Goal: Task Accomplishment & Management: Manage account settings

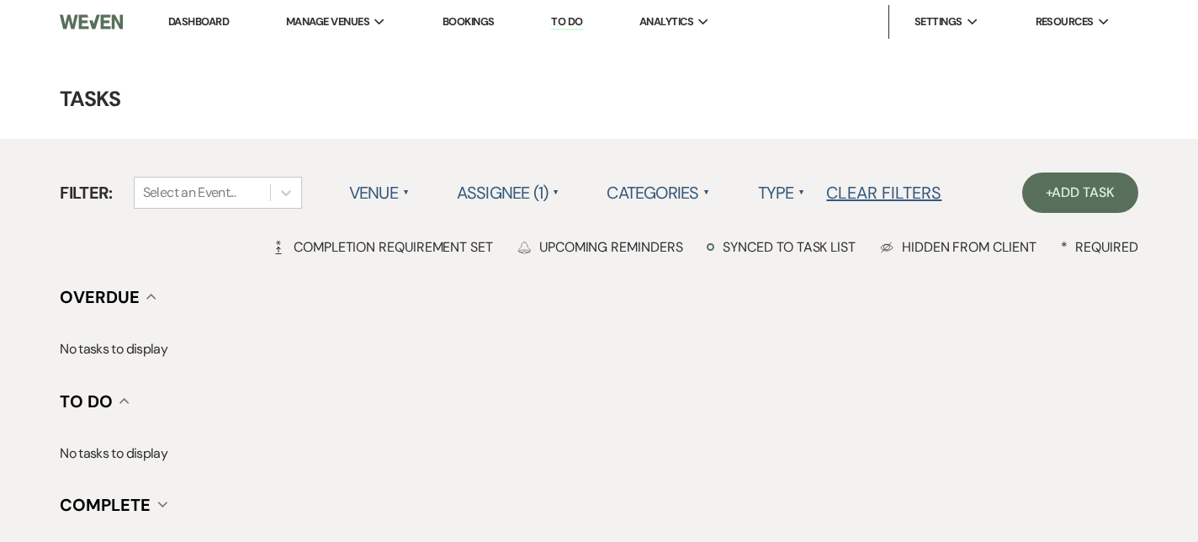
click at [188, 25] on link "Dashboard" at bounding box center [198, 21] width 61 height 14
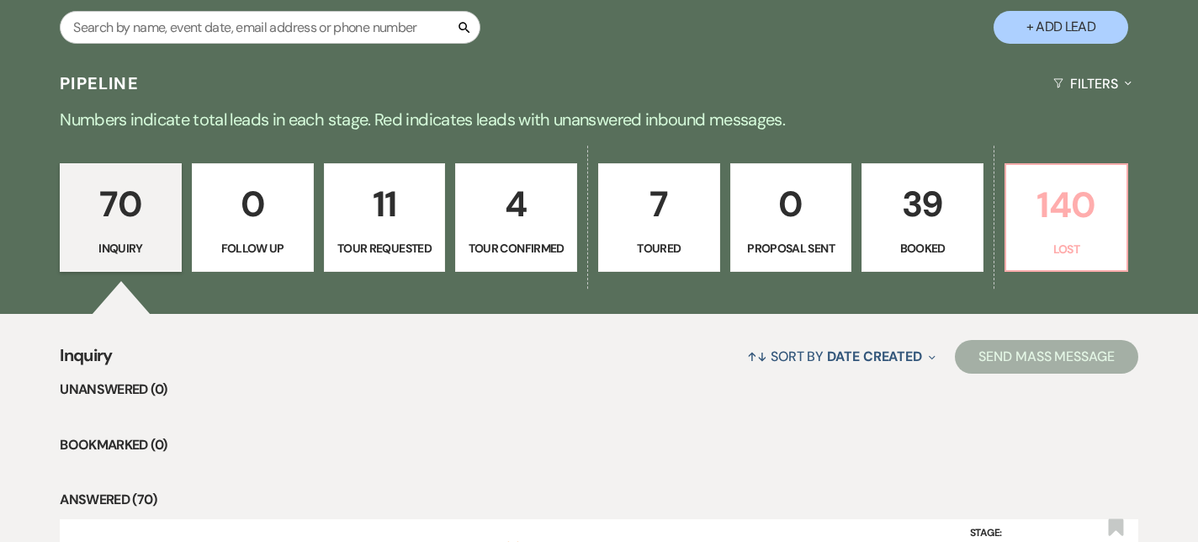
click at [1079, 242] on p "Lost" at bounding box center [1066, 249] width 100 height 19
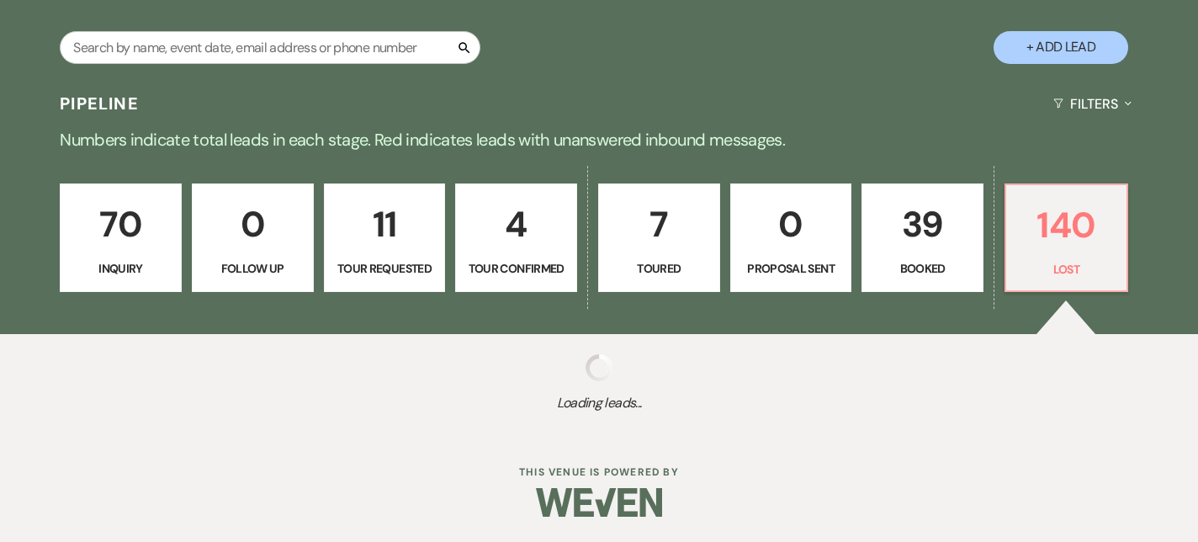
select select "8"
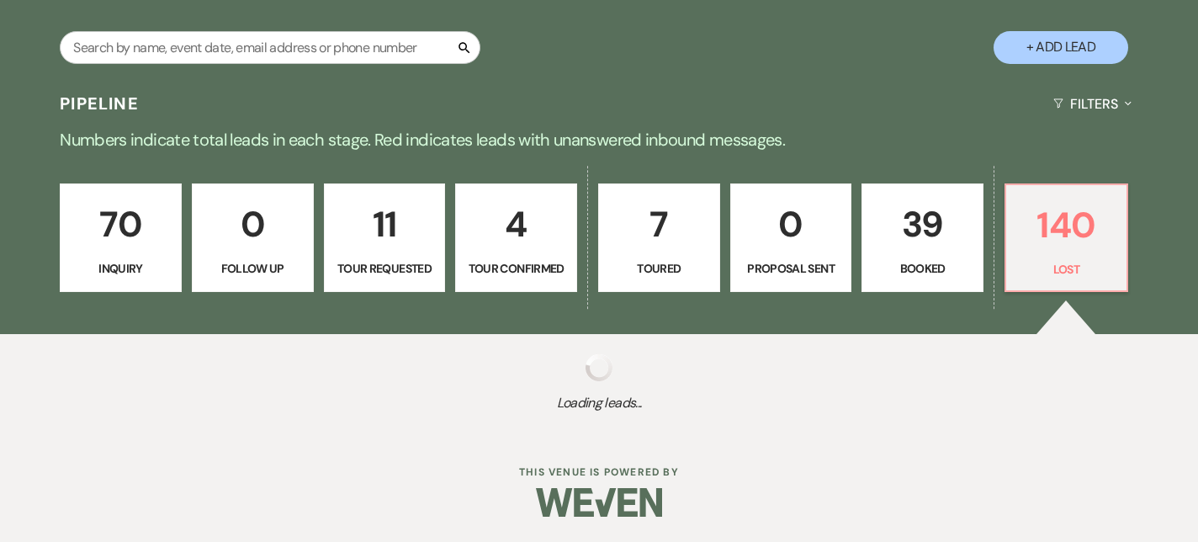
select select "8"
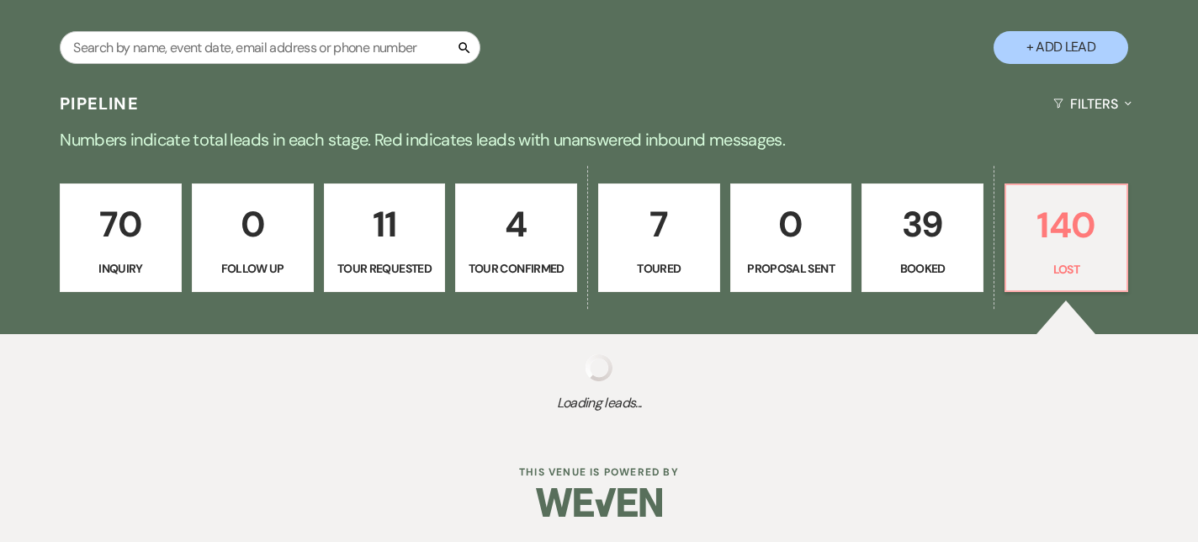
select select "6"
select select "8"
select select "10"
select select "8"
select select "10"
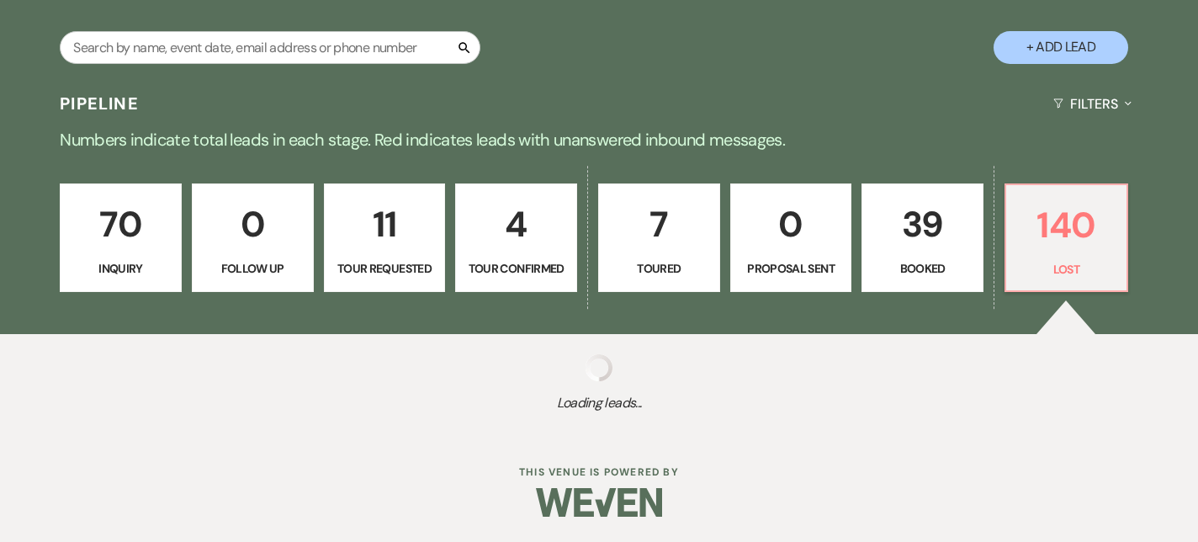
select select "8"
select select "10"
select select "8"
select select "6"
select select "8"
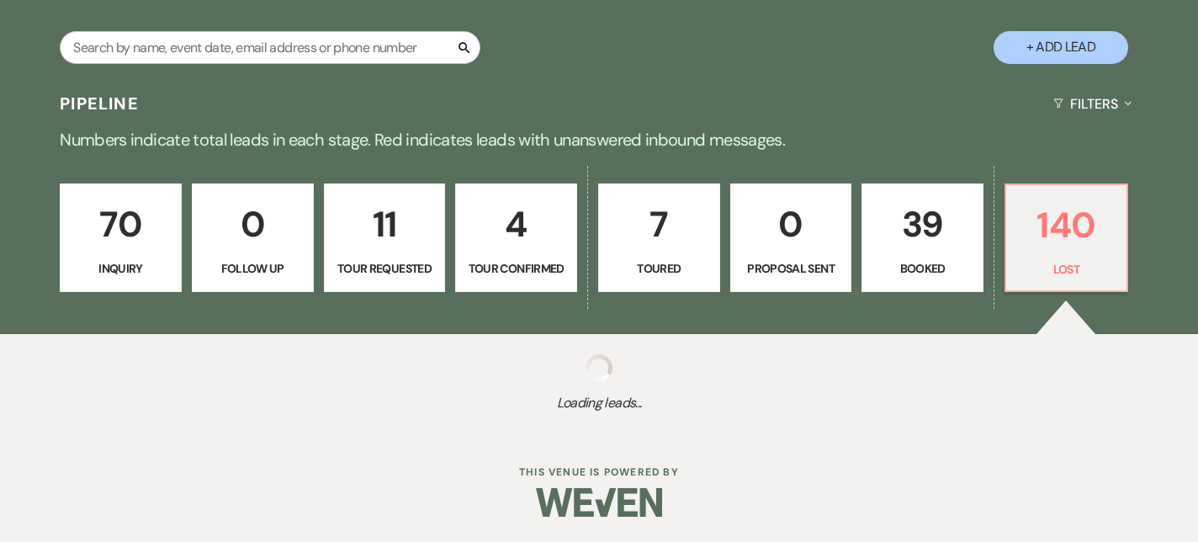
select select "8"
select select "6"
select select "8"
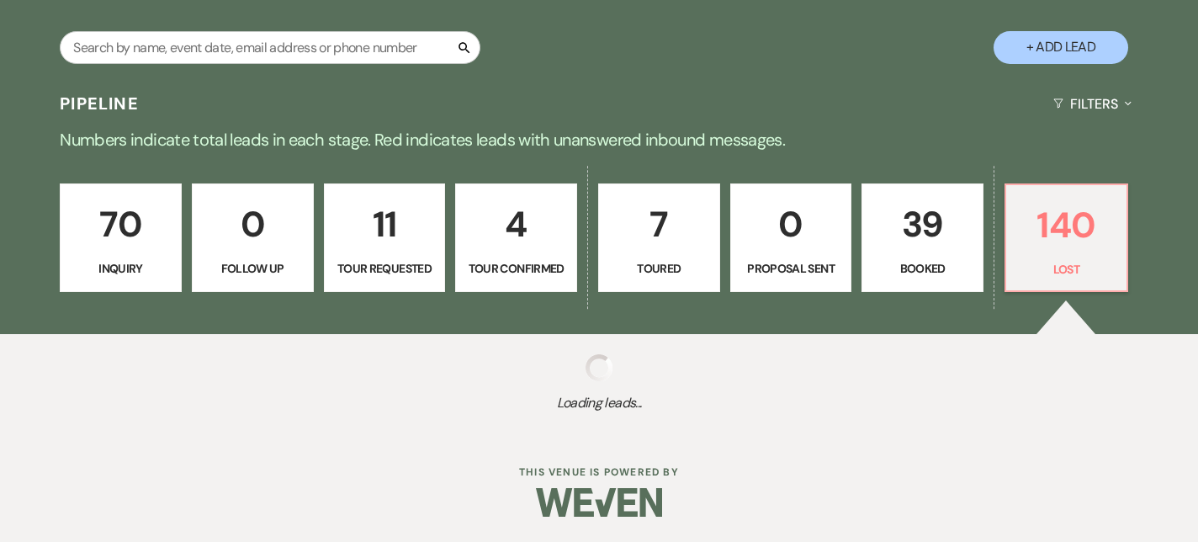
select select "8"
select select "6"
select select "8"
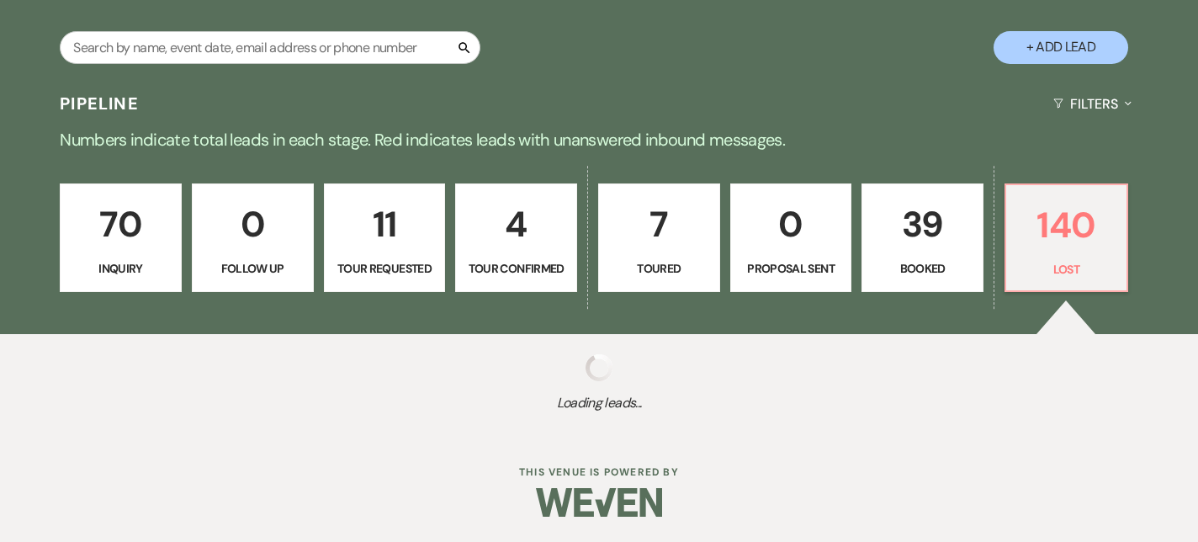
select select "8"
select select "1"
select select "8"
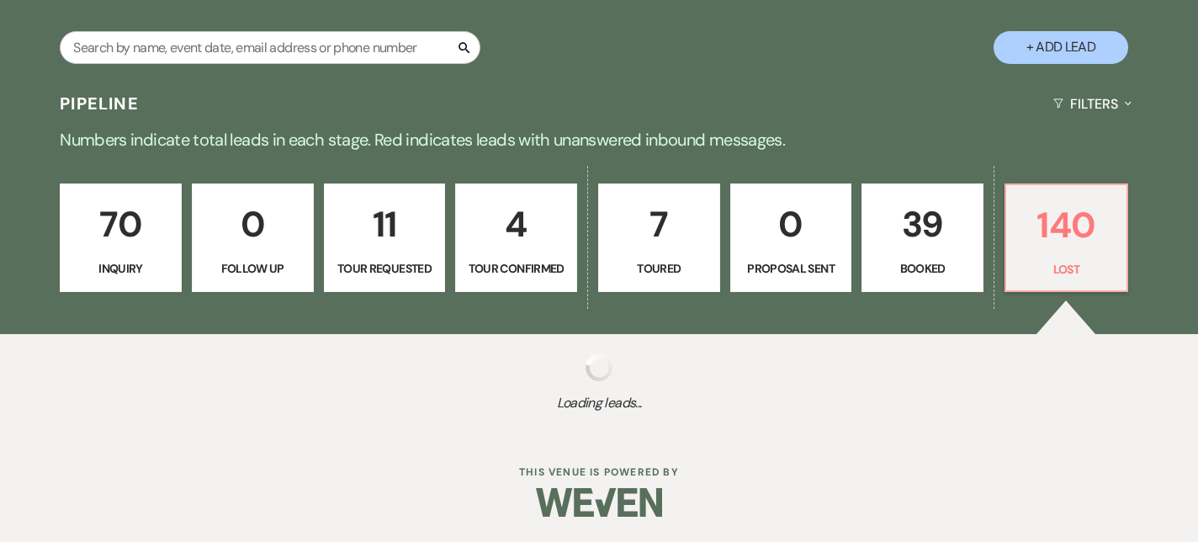
select select "8"
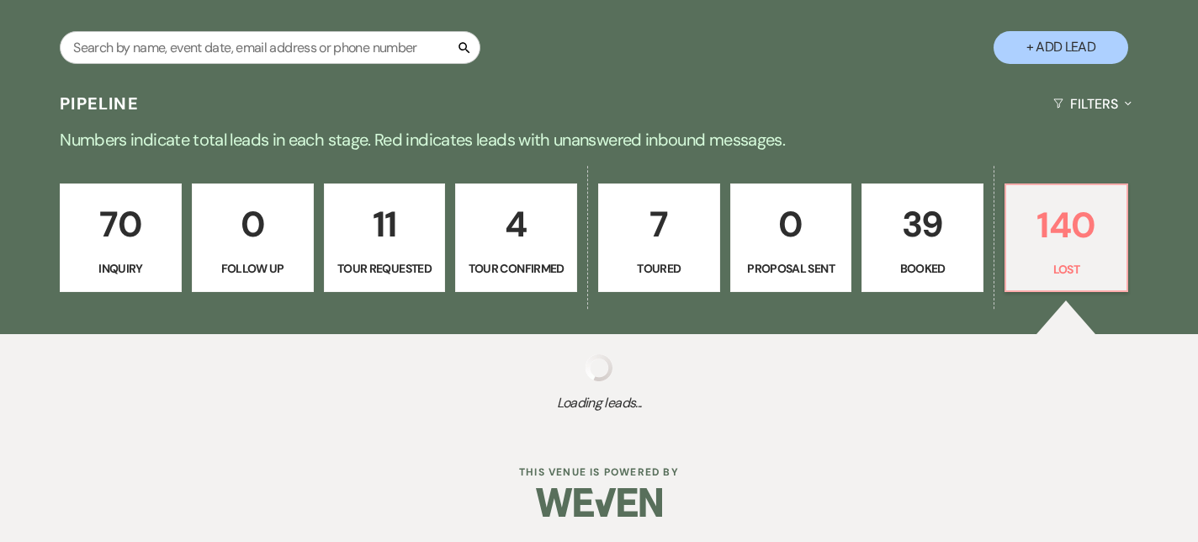
select select "8"
select select "7"
select select "8"
select select "5"
select select "8"
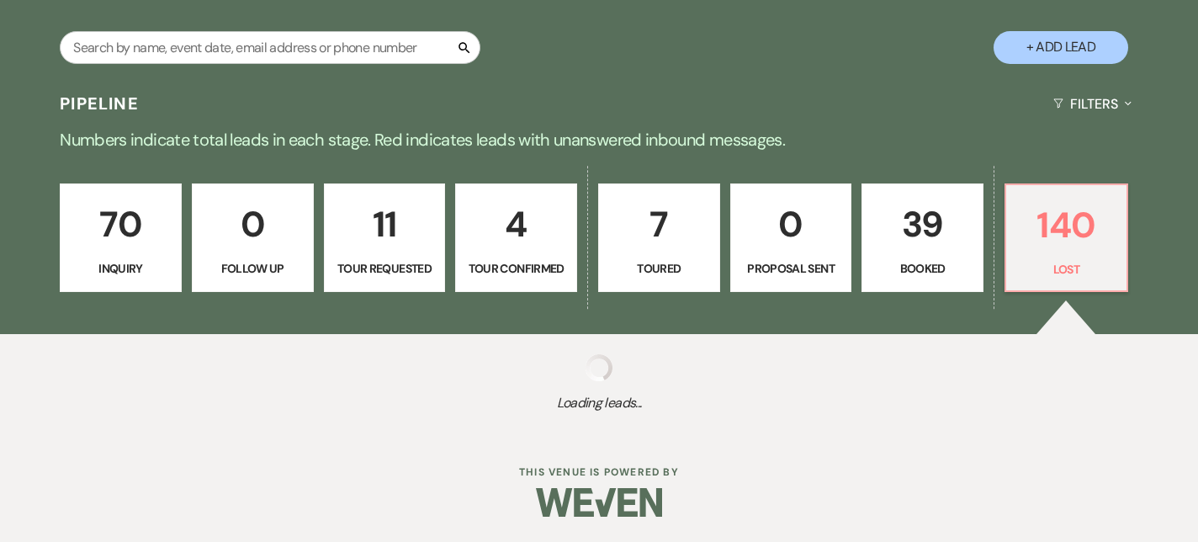
select select "6"
select select "8"
select select "6"
select select "8"
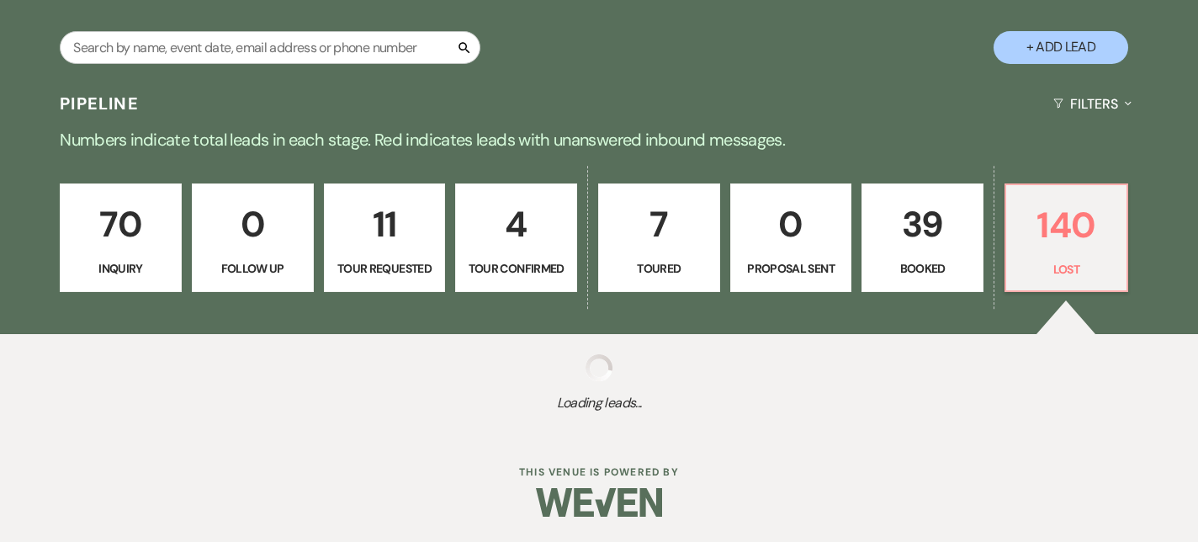
select select "8"
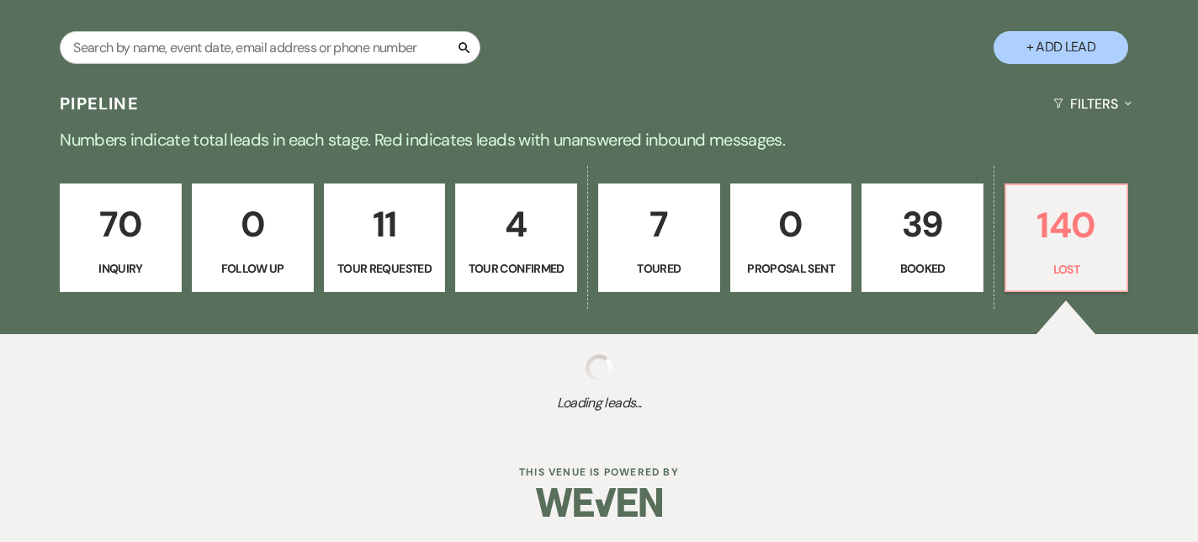
select select "8"
select select "5"
select select "8"
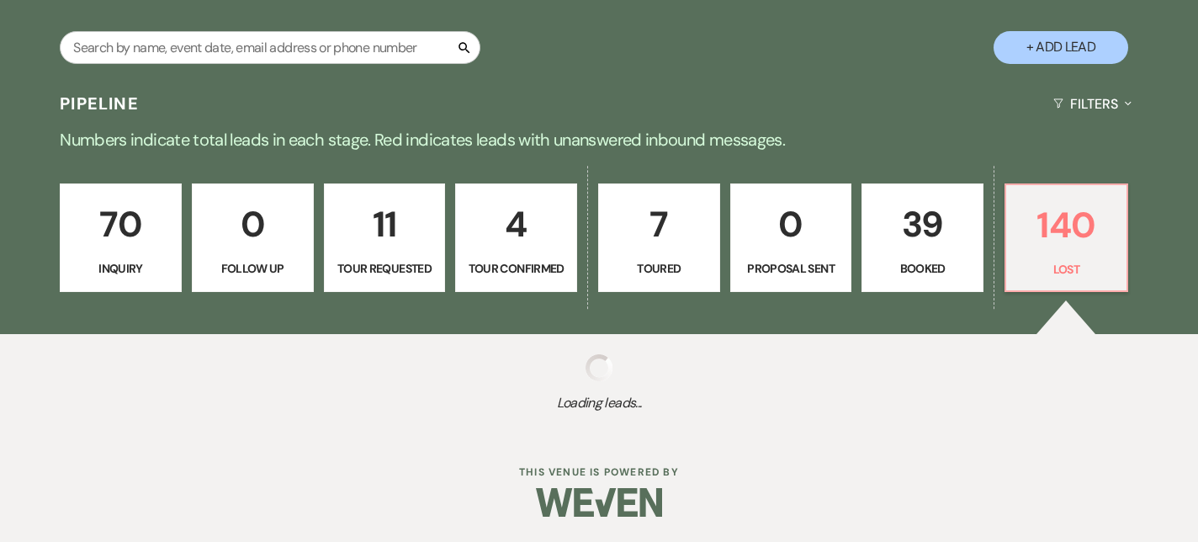
select select "8"
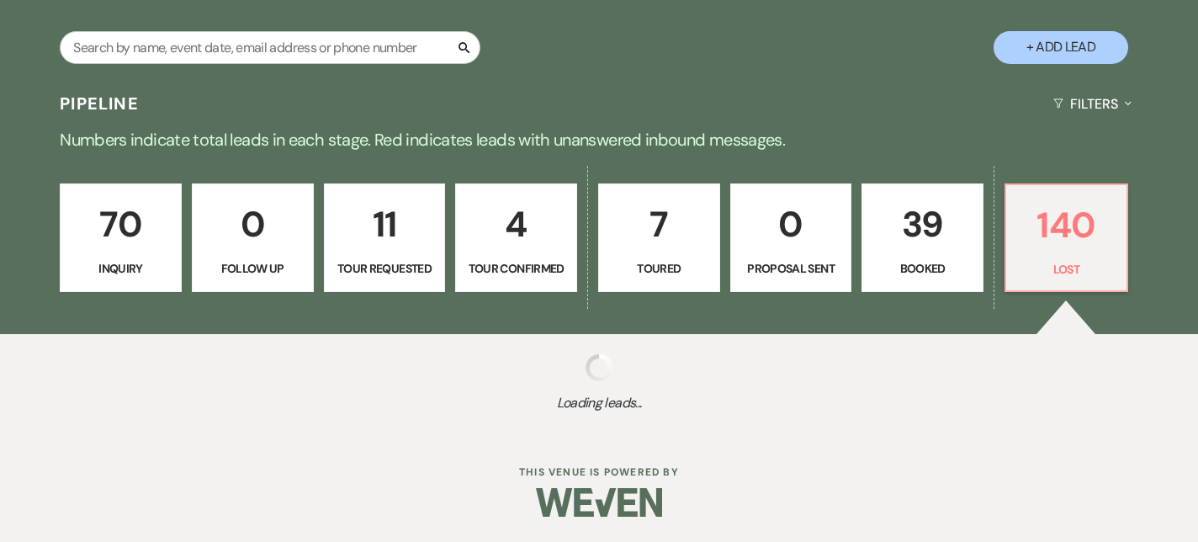
select select "8"
select select "6"
select select "8"
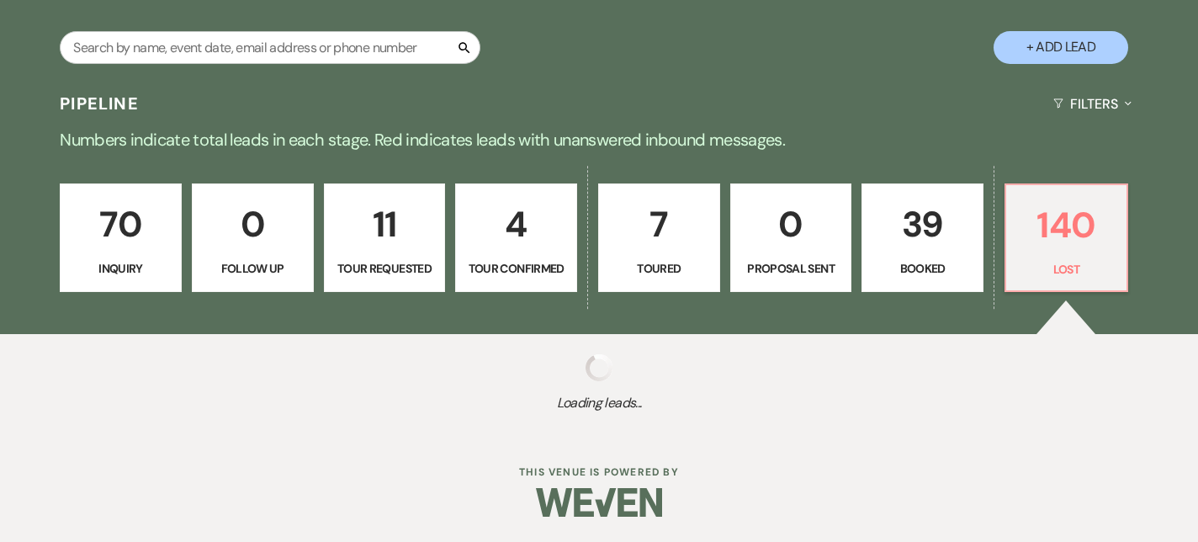
select select "5"
select select "8"
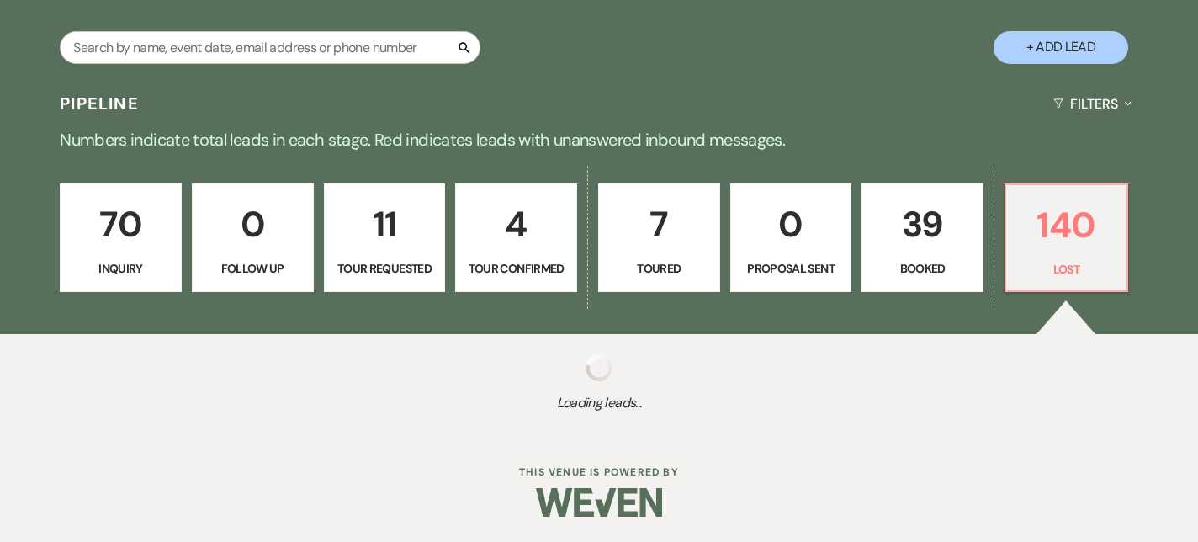
select select "8"
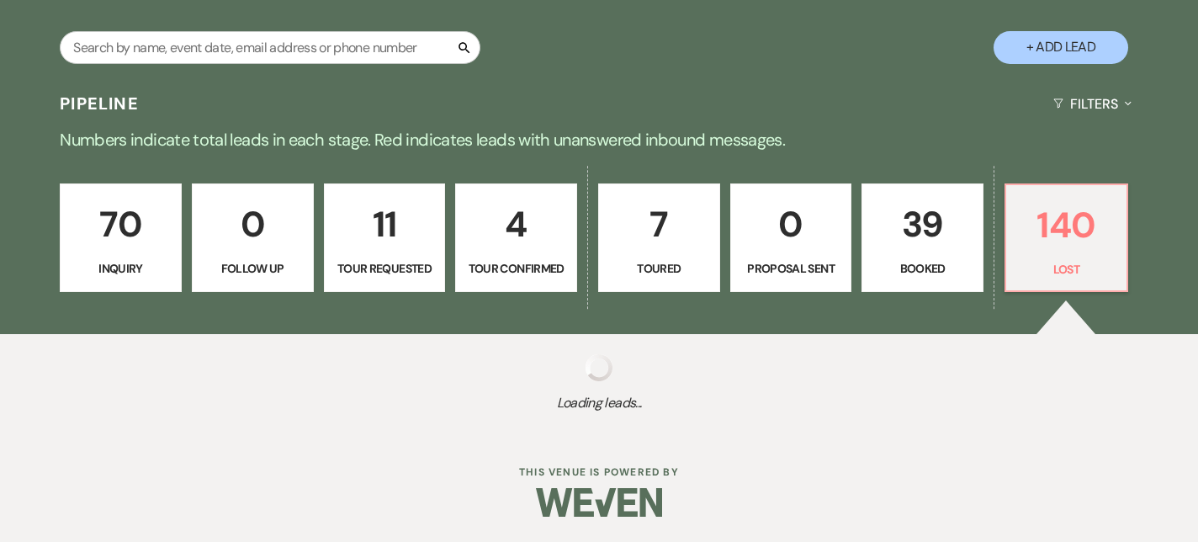
select select "8"
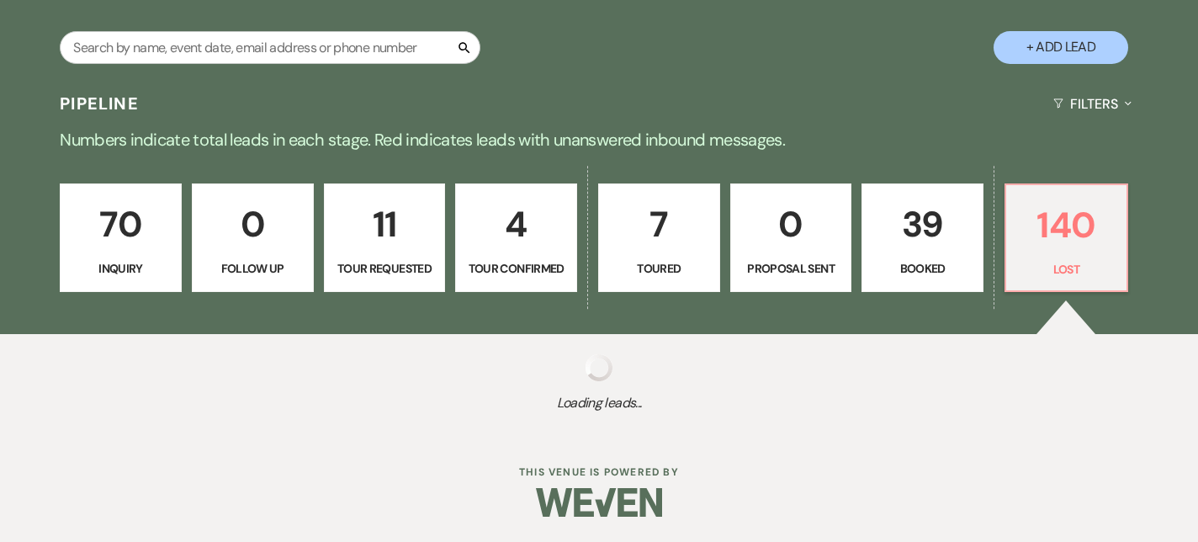
select select "8"
select select "7"
select select "8"
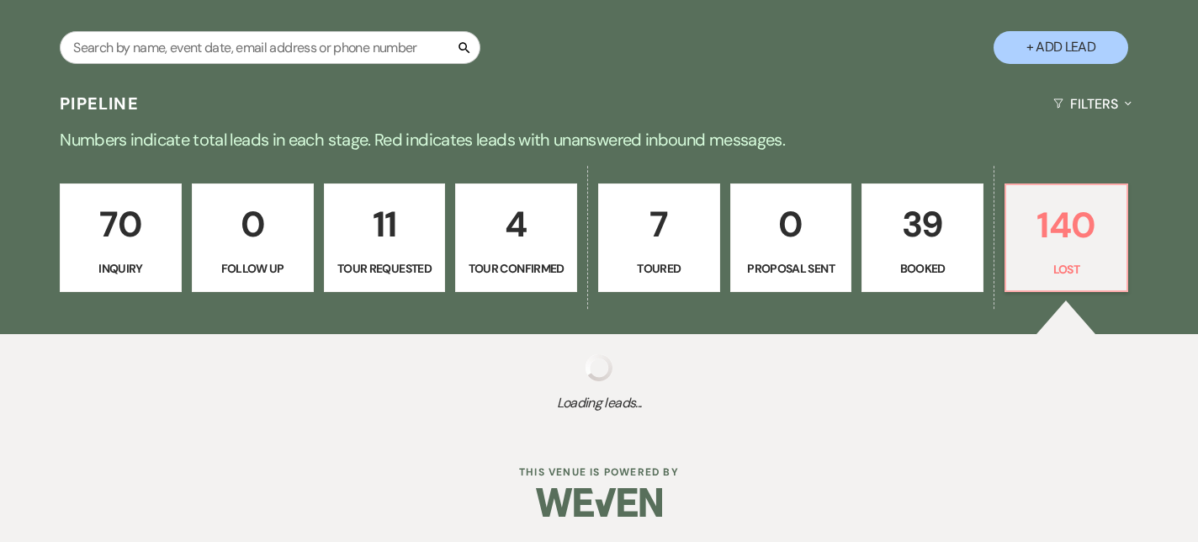
select select "8"
select select "7"
select select "8"
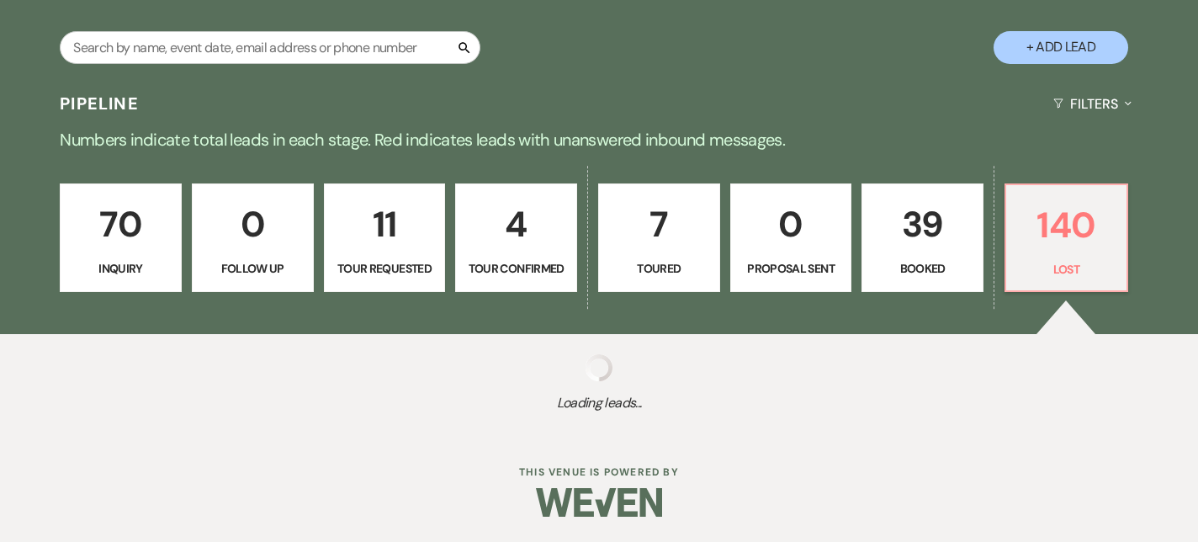
select select "8"
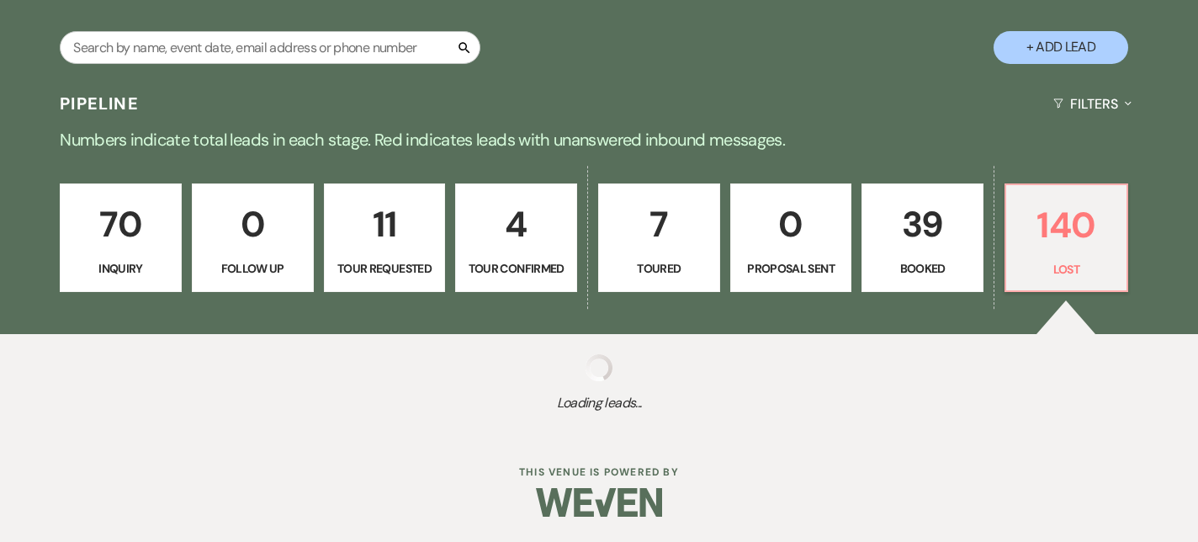
select select "8"
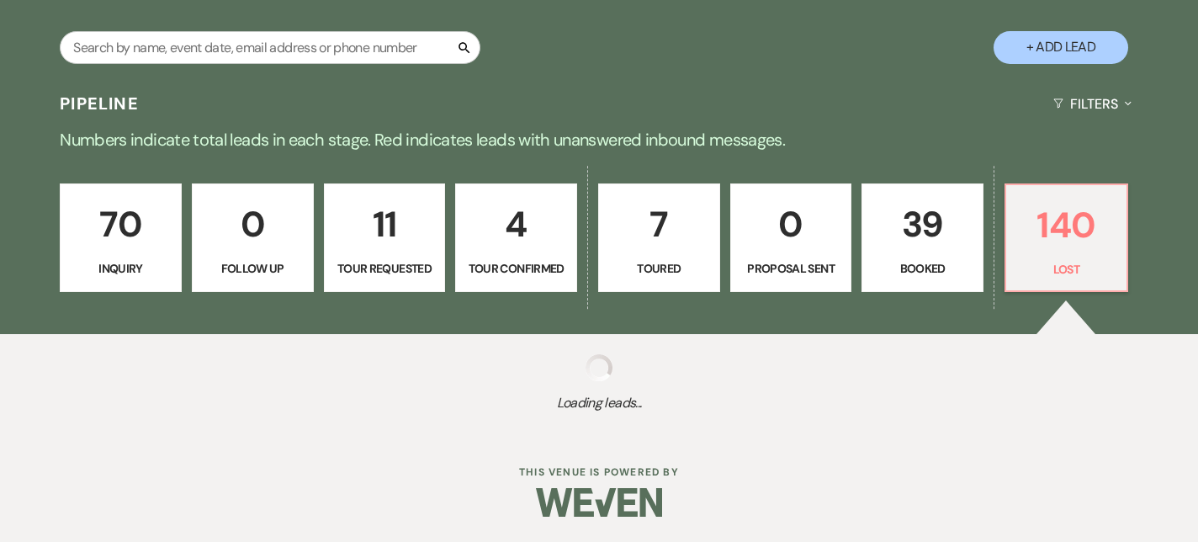
select select "8"
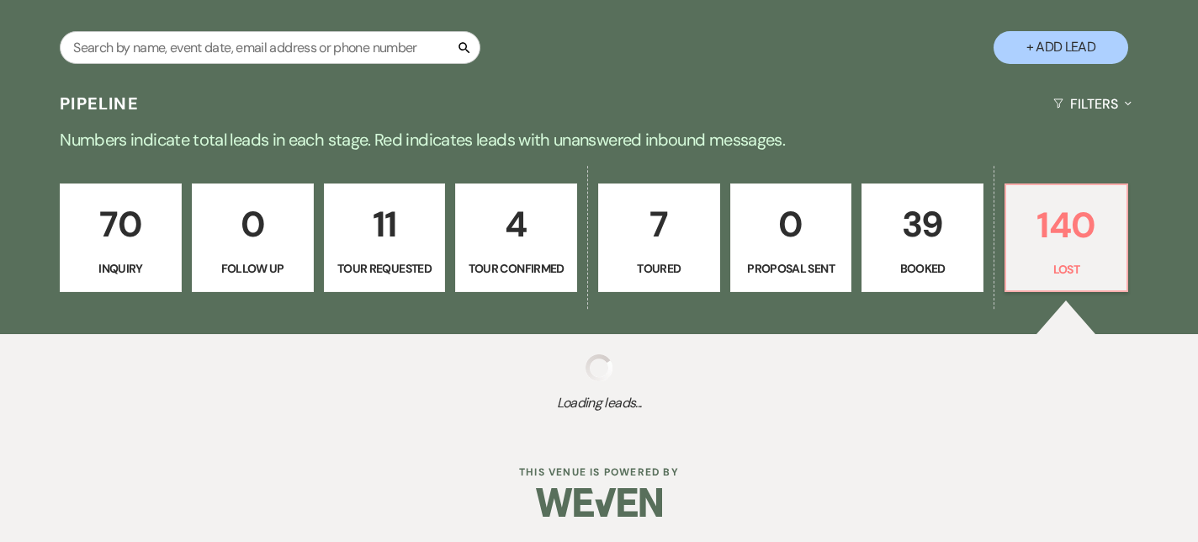
select select "8"
select select "11"
select select "8"
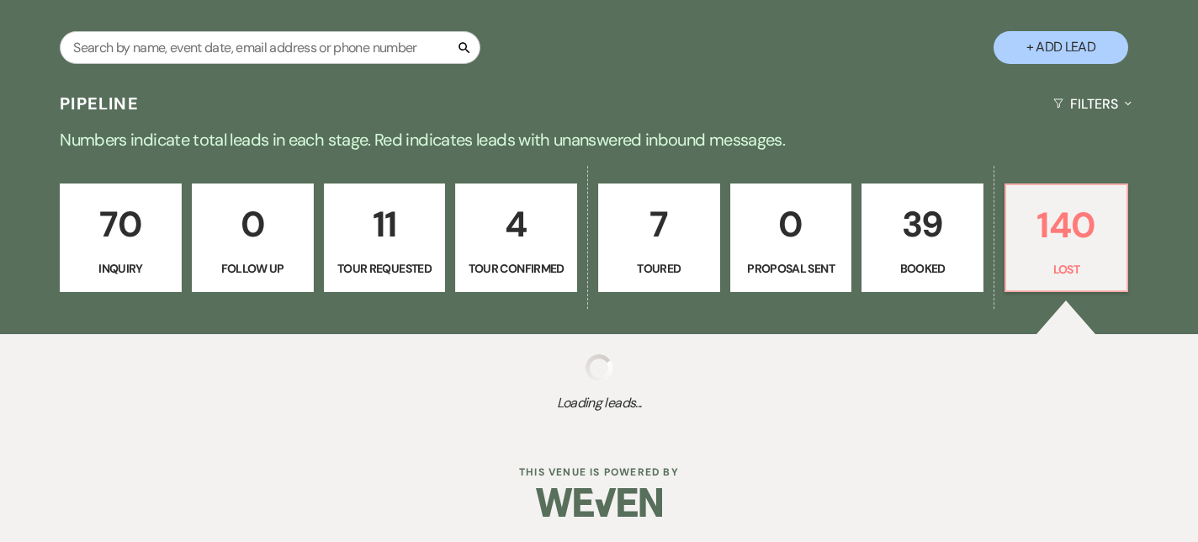
select select "8"
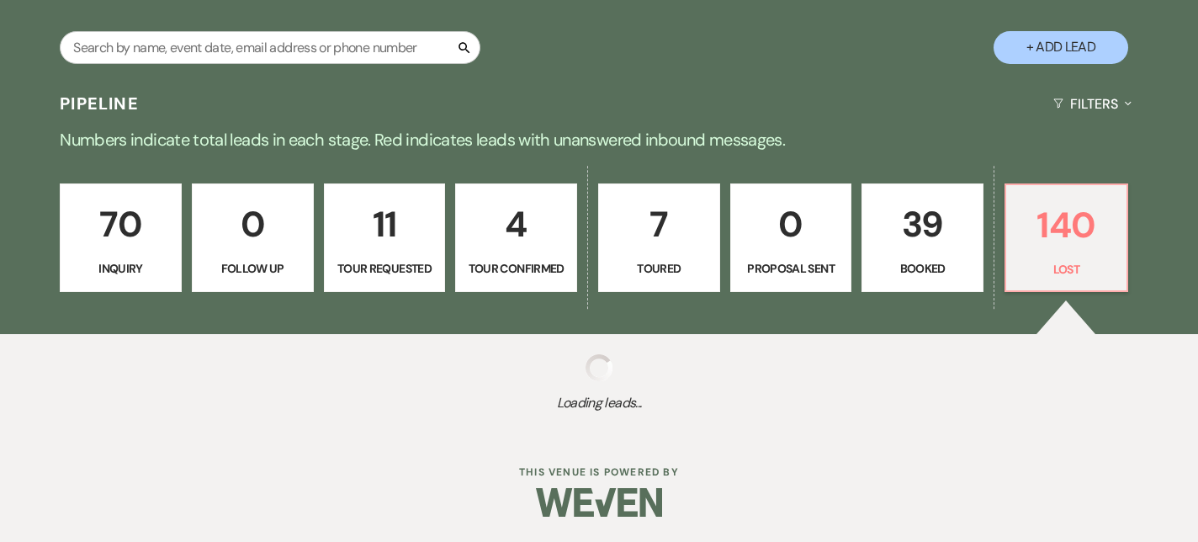
select select "8"
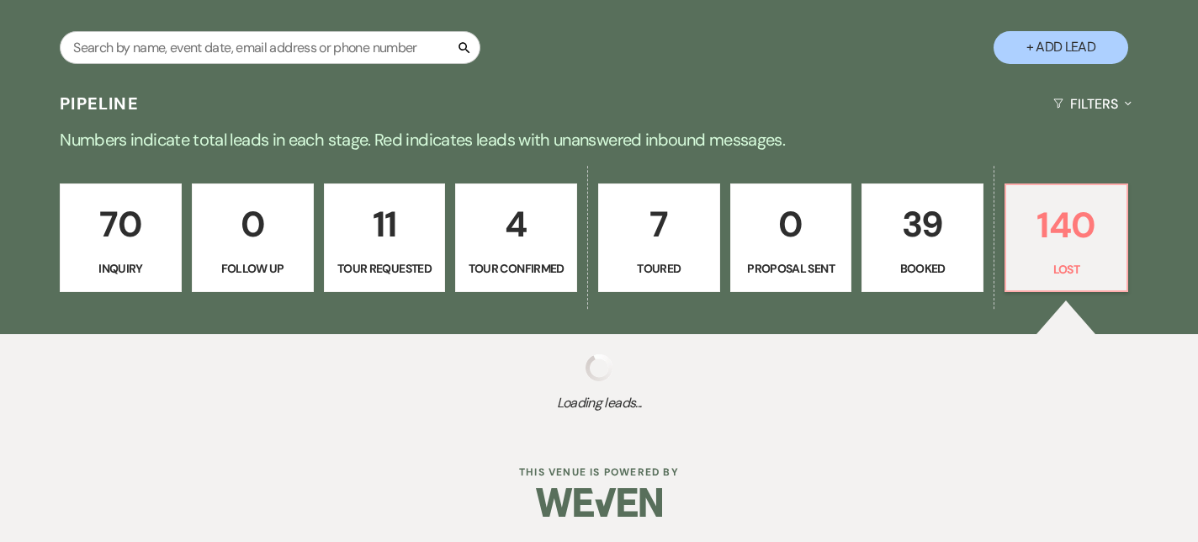
select select "8"
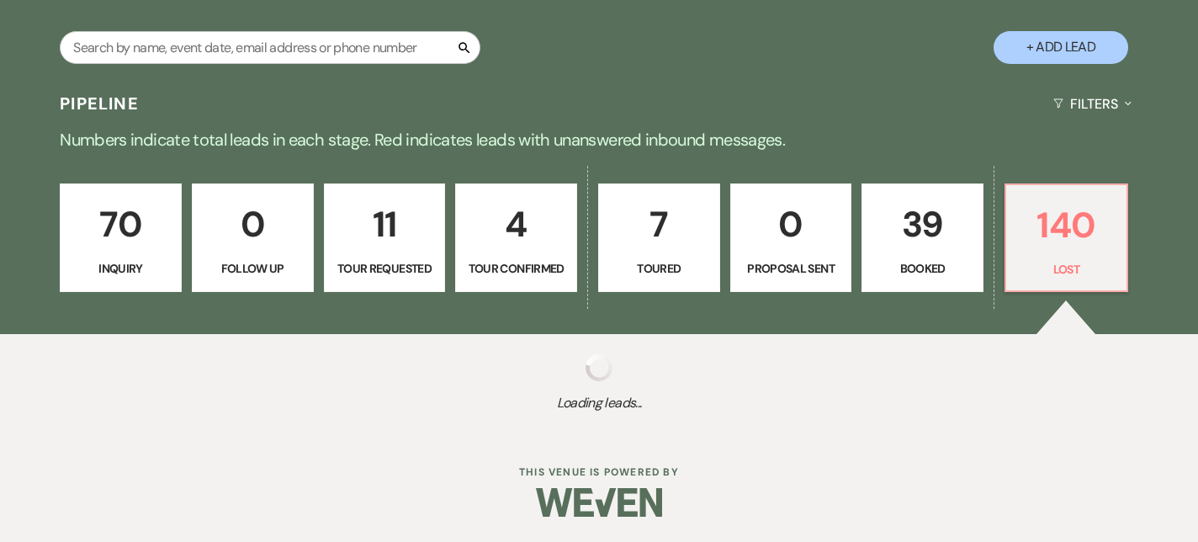
select select "6"
select select "8"
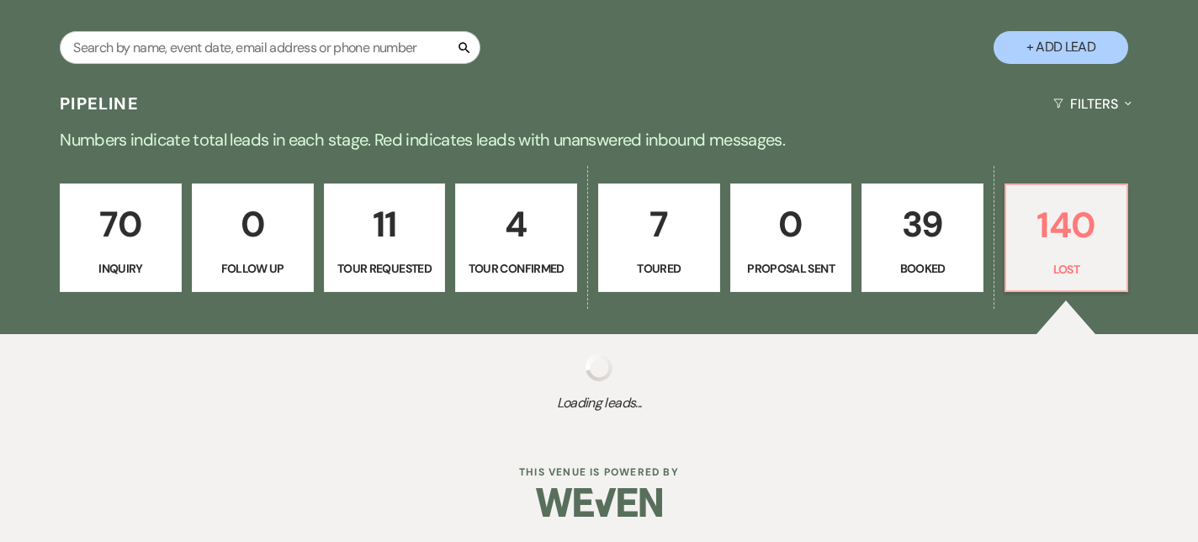
select select "8"
select select "5"
select select "8"
select select "11"
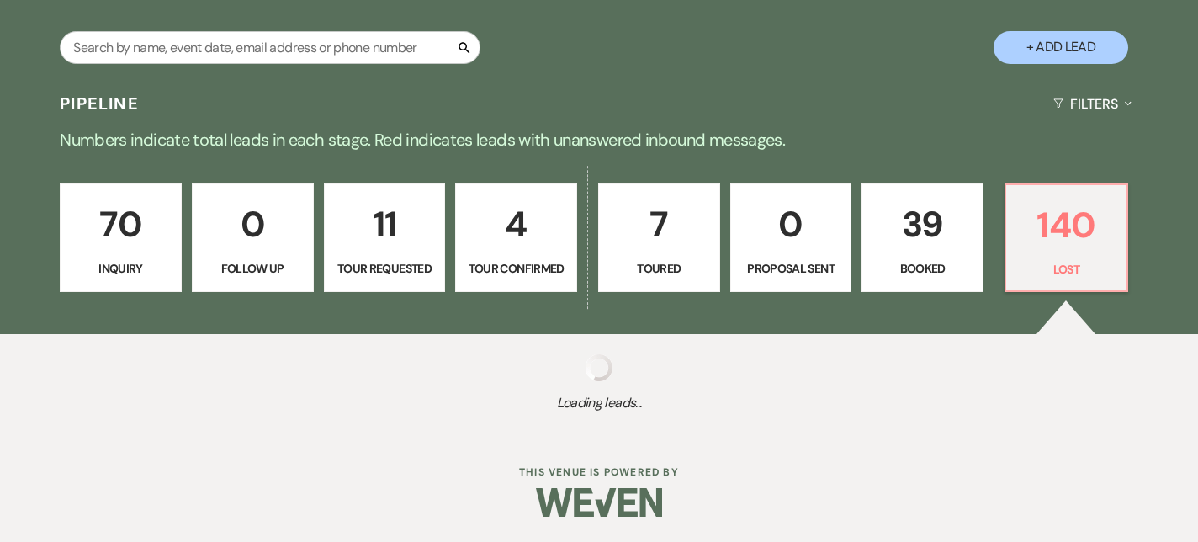
select select "8"
select select "5"
select select "8"
select select "5"
select select "8"
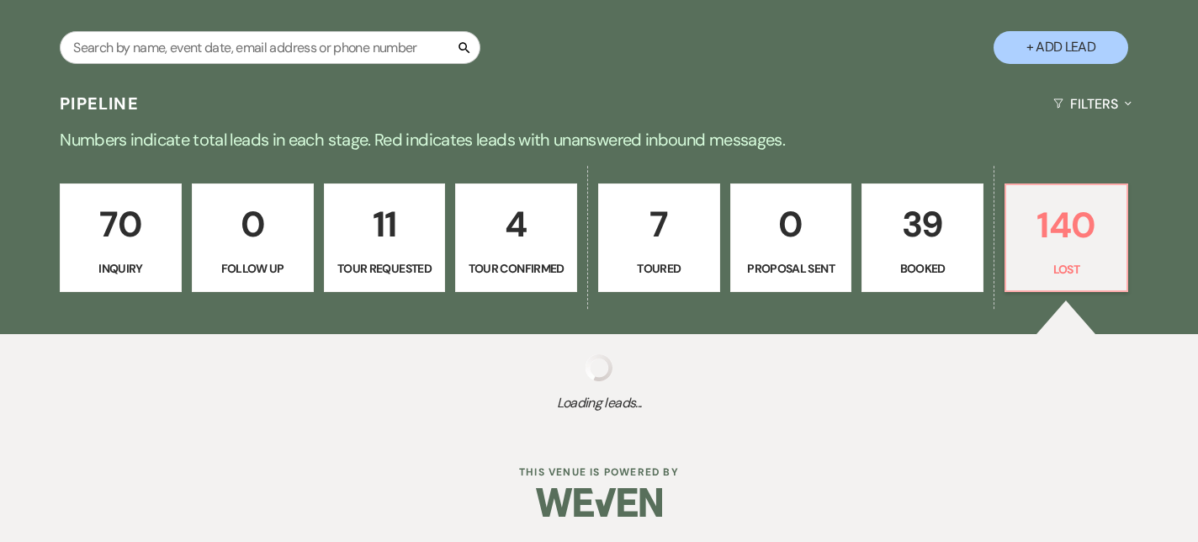
select select "5"
select select "8"
select select "5"
select select "8"
select select "10"
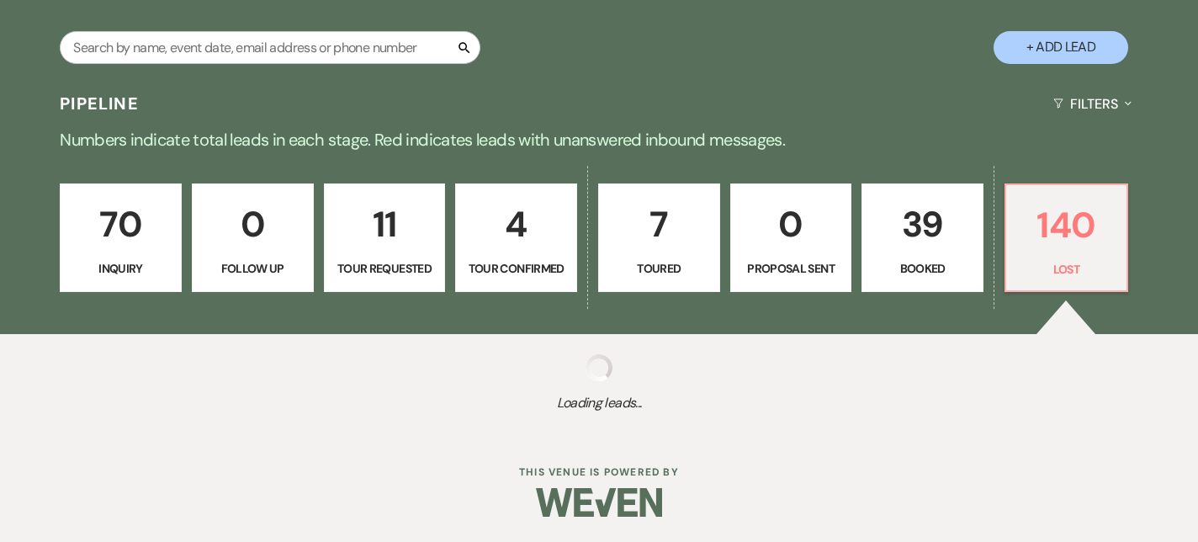
select select "8"
select select "5"
select select "8"
select select "5"
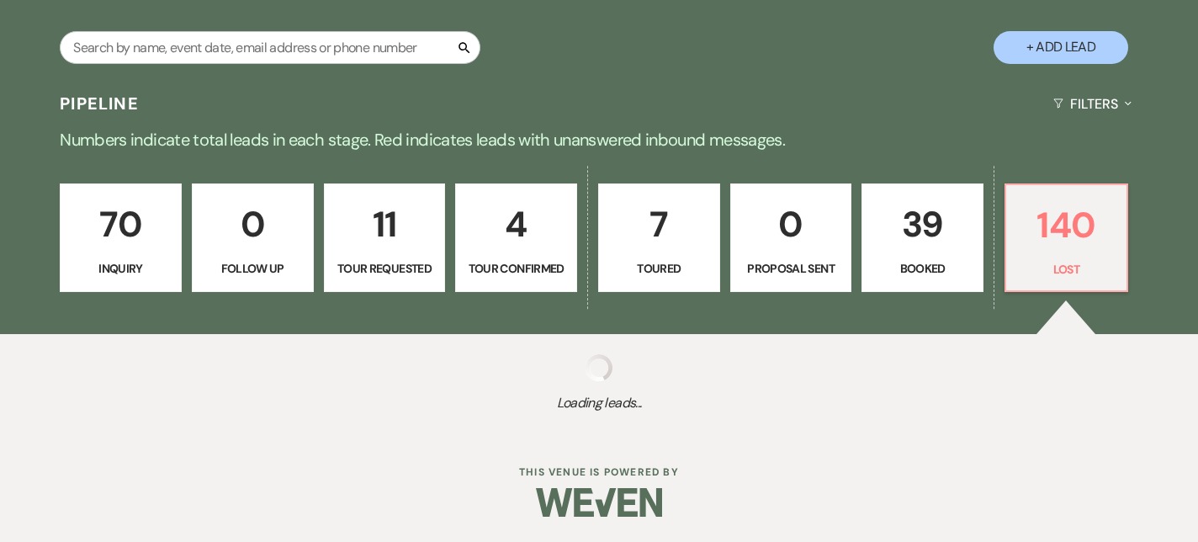
select select "8"
select select "7"
select select "8"
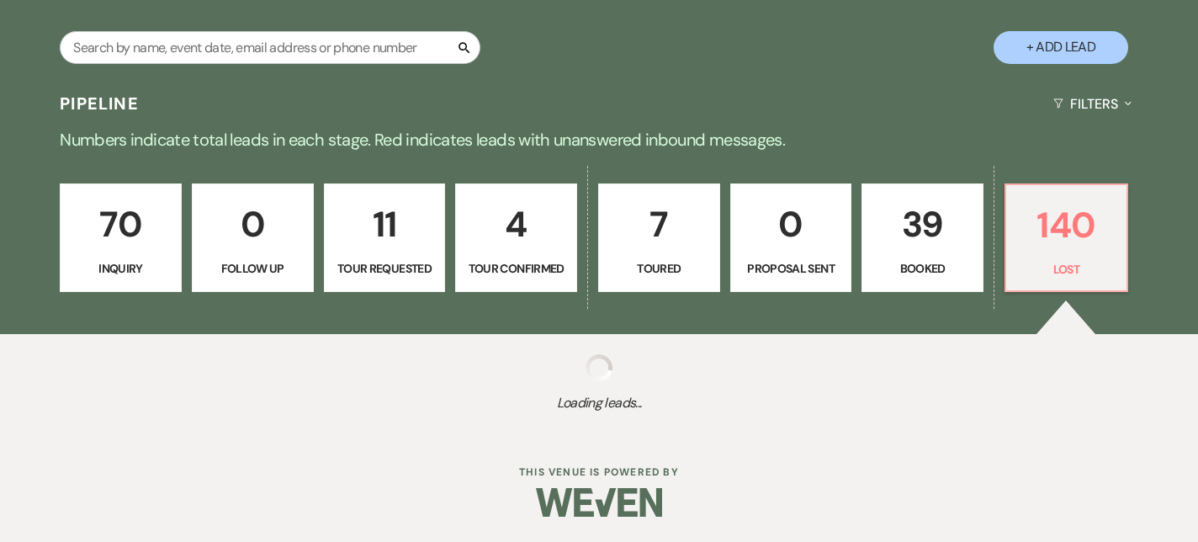
select select "8"
select select "5"
select select "8"
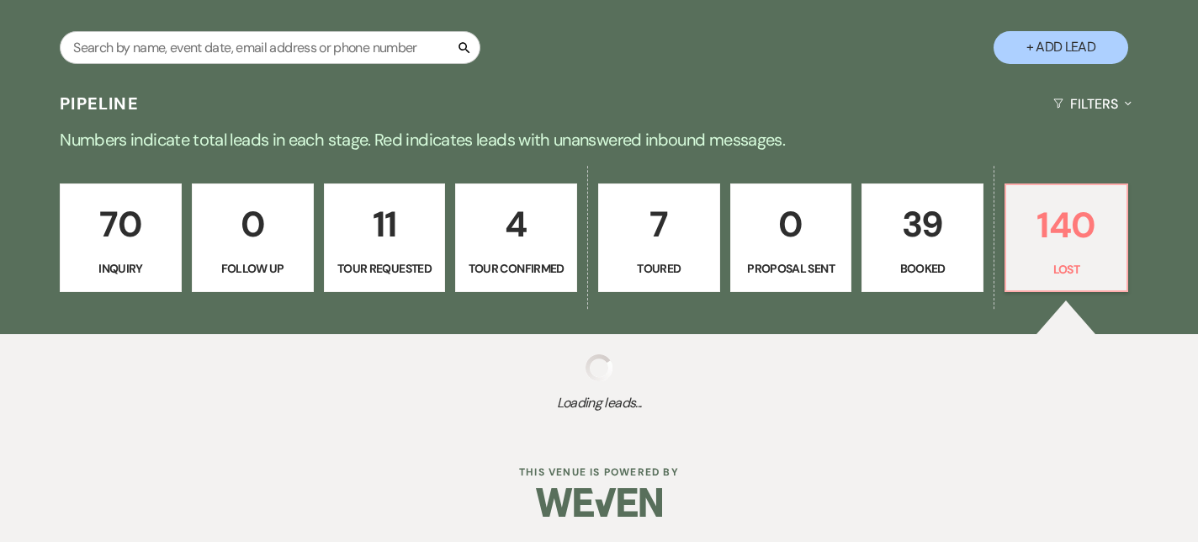
select select "8"
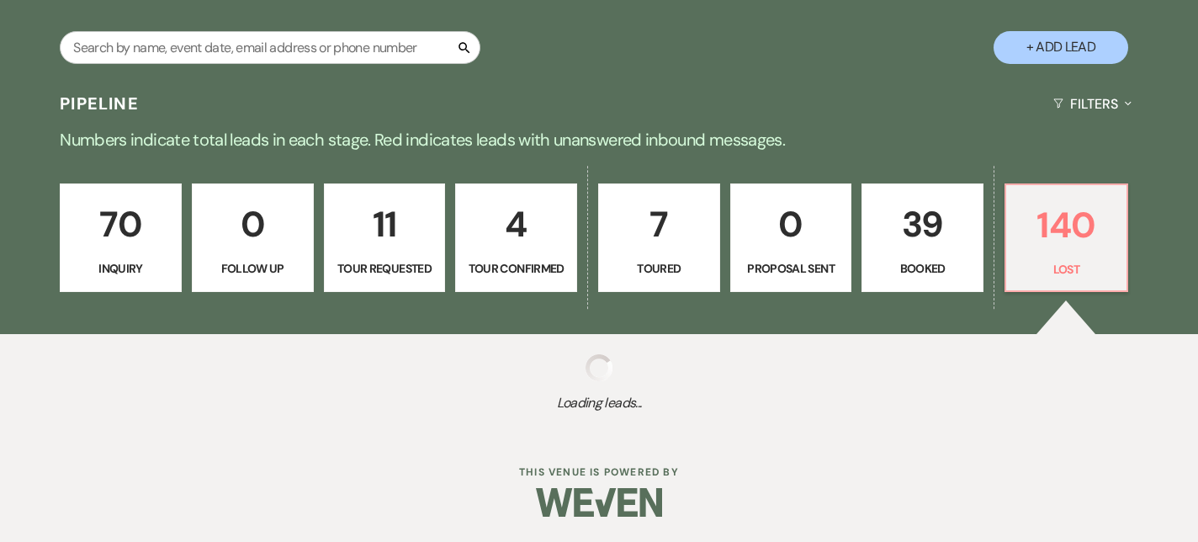
select select "8"
select select "10"
select select "8"
select select "5"
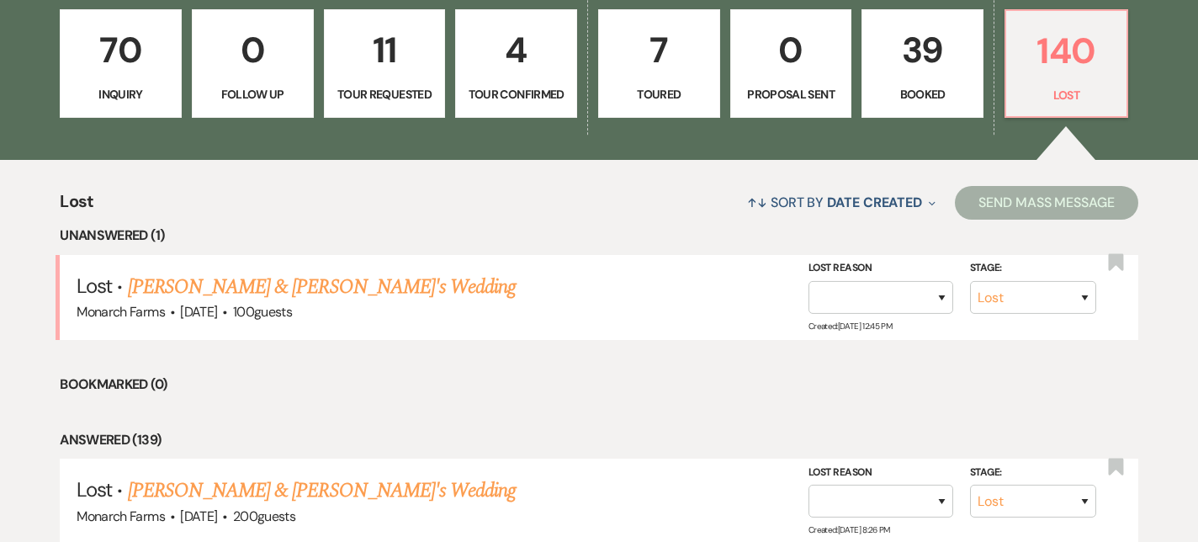
scroll to position [523, 0]
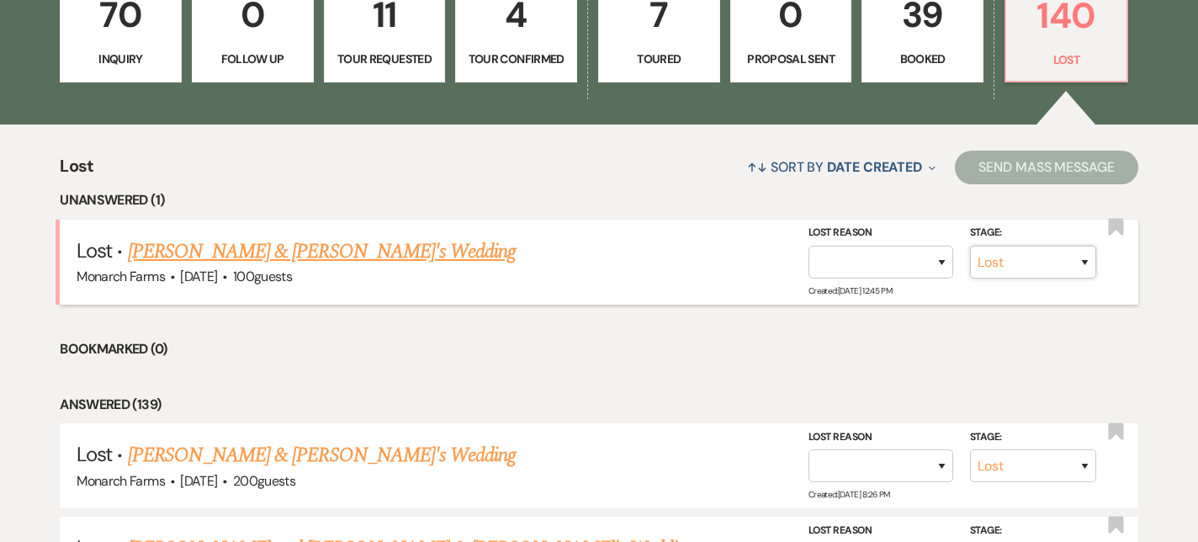
click at [1062, 257] on select "Inquiry Follow Up Tour Requested Tour Confirmed Toured Proposal Sent Booked Lost" at bounding box center [1033, 262] width 126 height 33
select select "2"
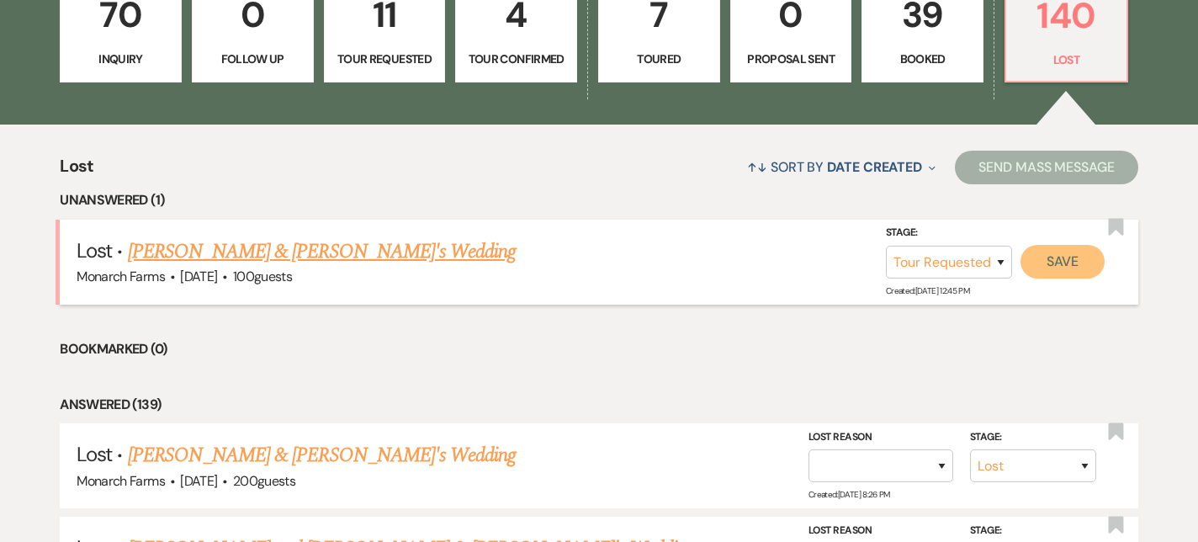
click at [1063, 275] on button "Save" at bounding box center [1063, 262] width 84 height 34
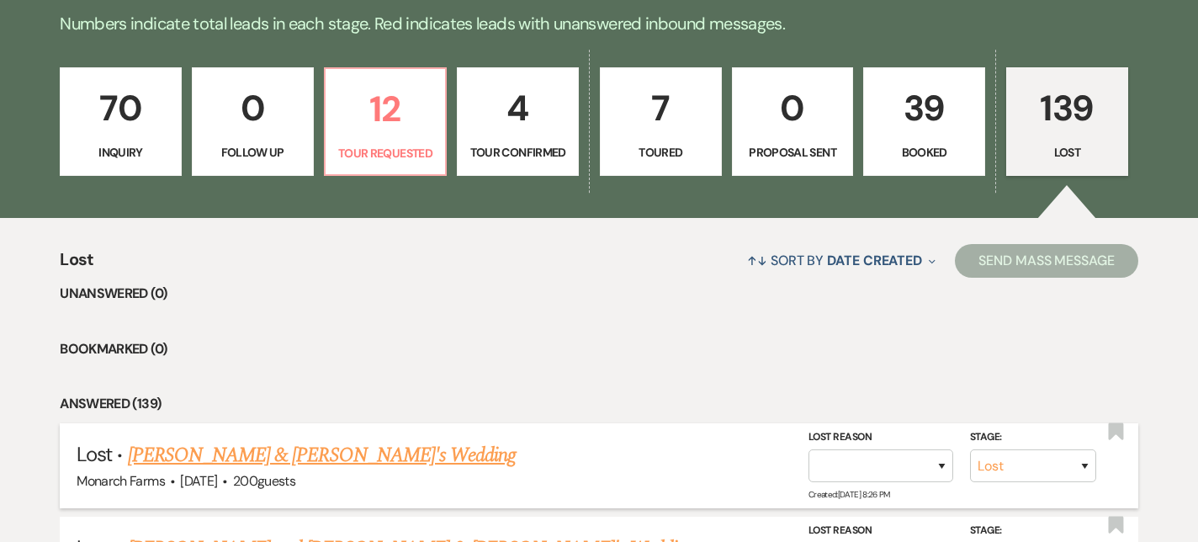
scroll to position [404, 0]
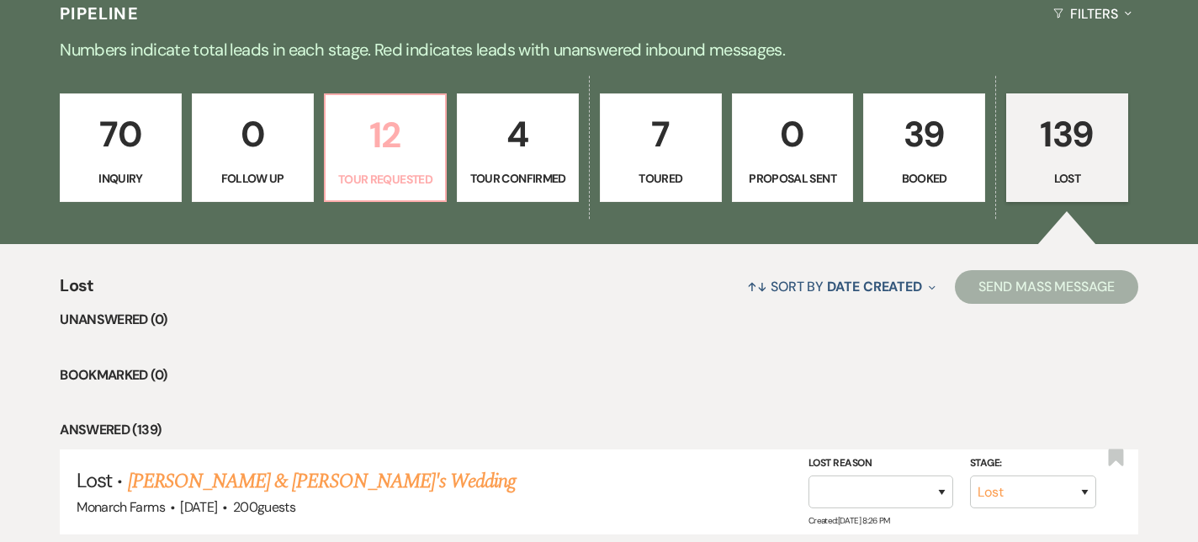
click at [388, 198] on link "12 Tour Requested" at bounding box center [386, 147] width 124 height 109
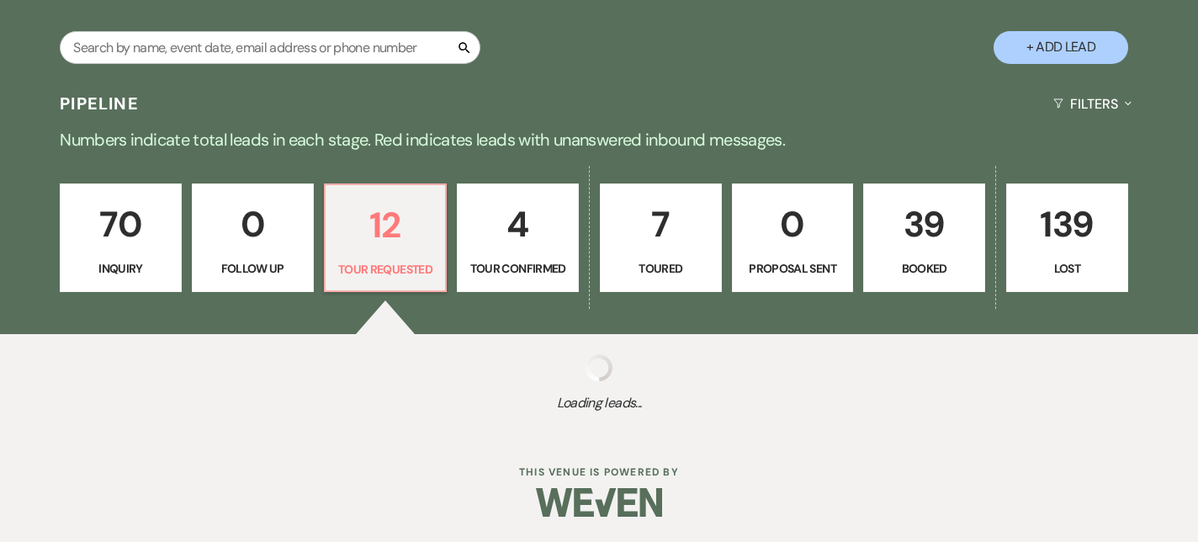
select select "2"
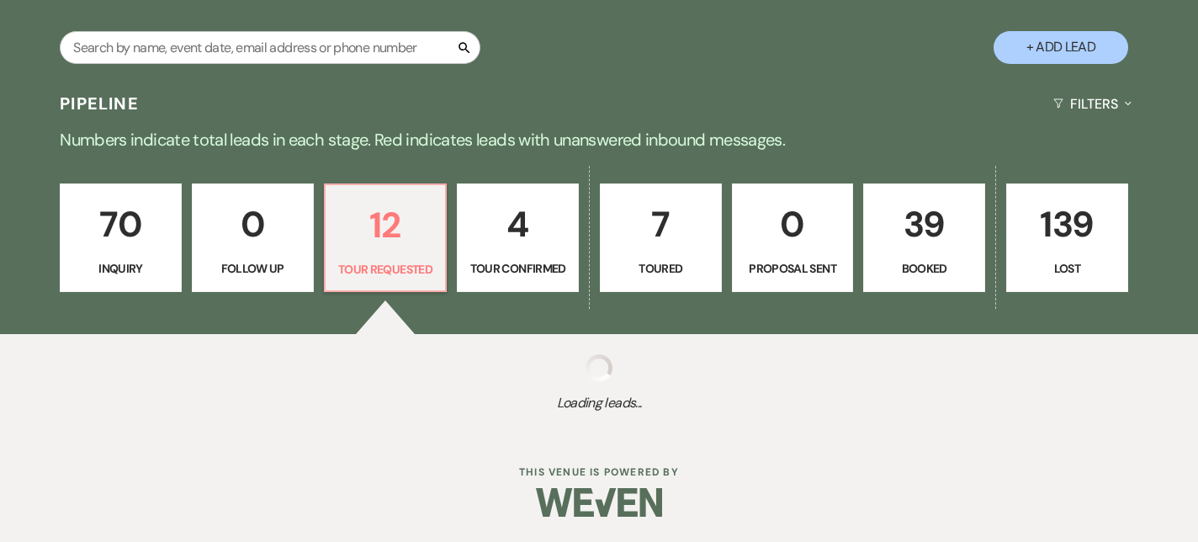
select select "2"
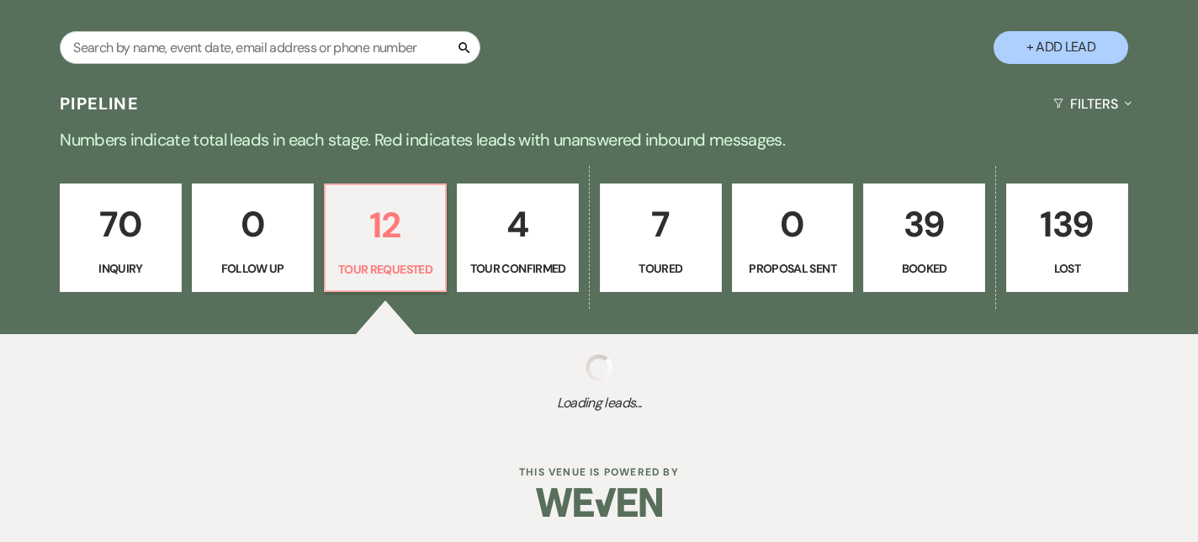
select select "2"
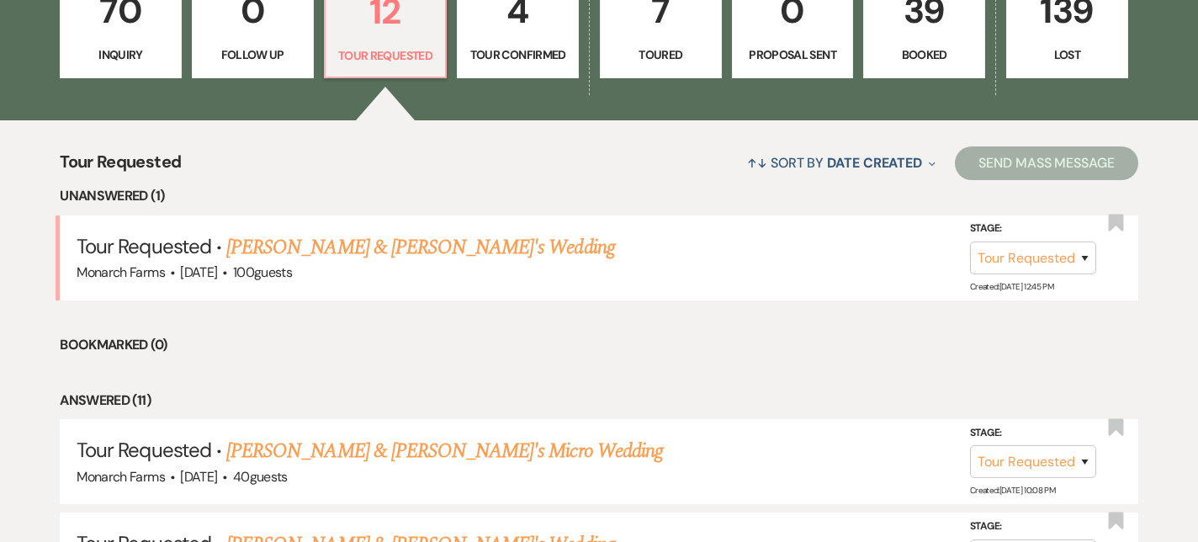
scroll to position [528, 0]
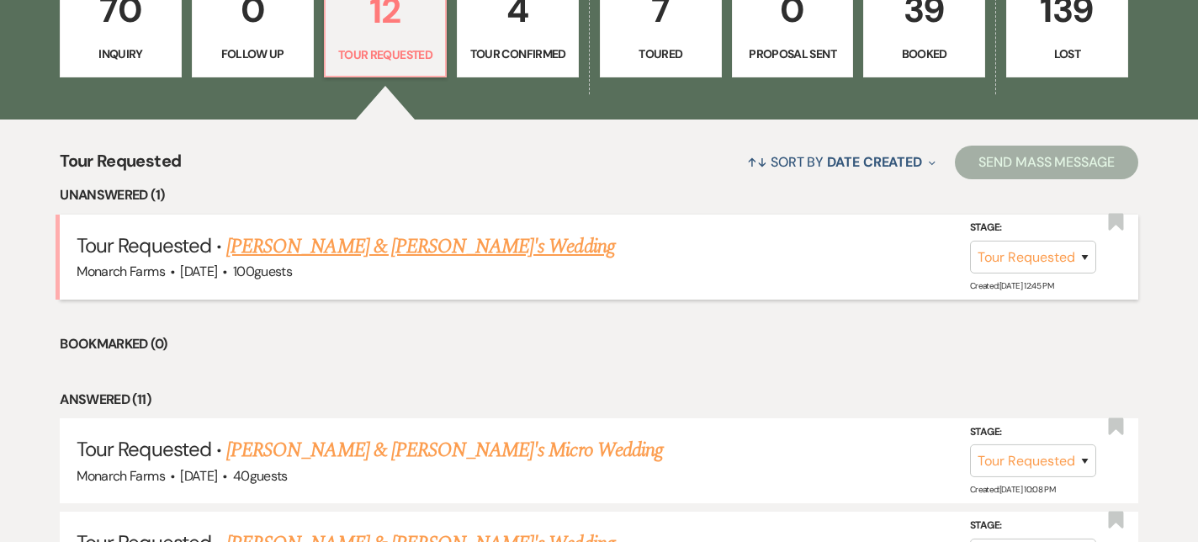
click at [416, 240] on link "[PERSON_NAME] & [PERSON_NAME]'s Wedding" at bounding box center [420, 246] width 389 height 30
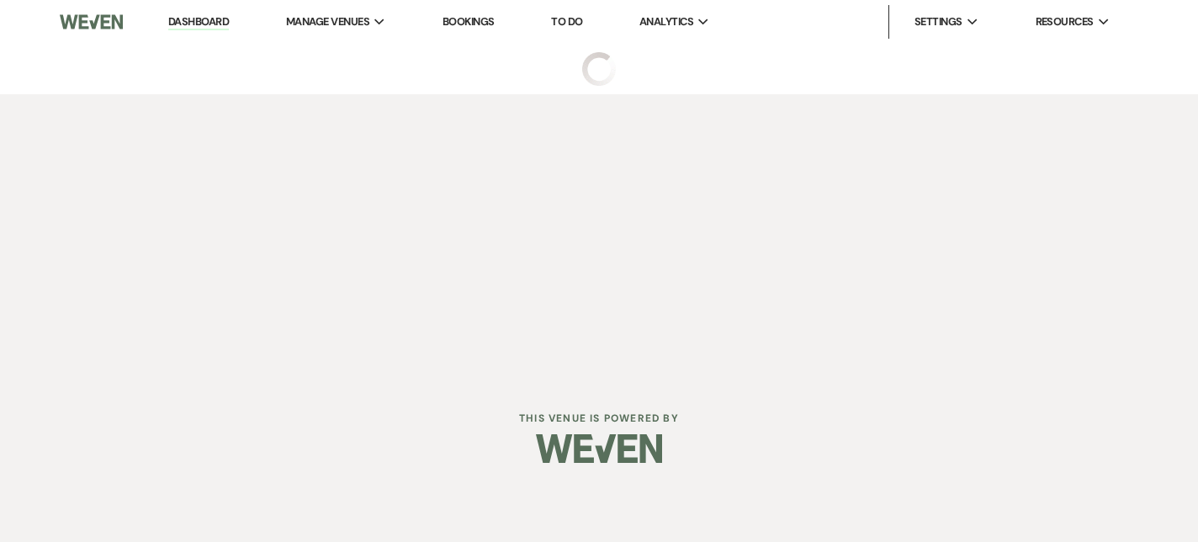
select select "2"
select select "5"
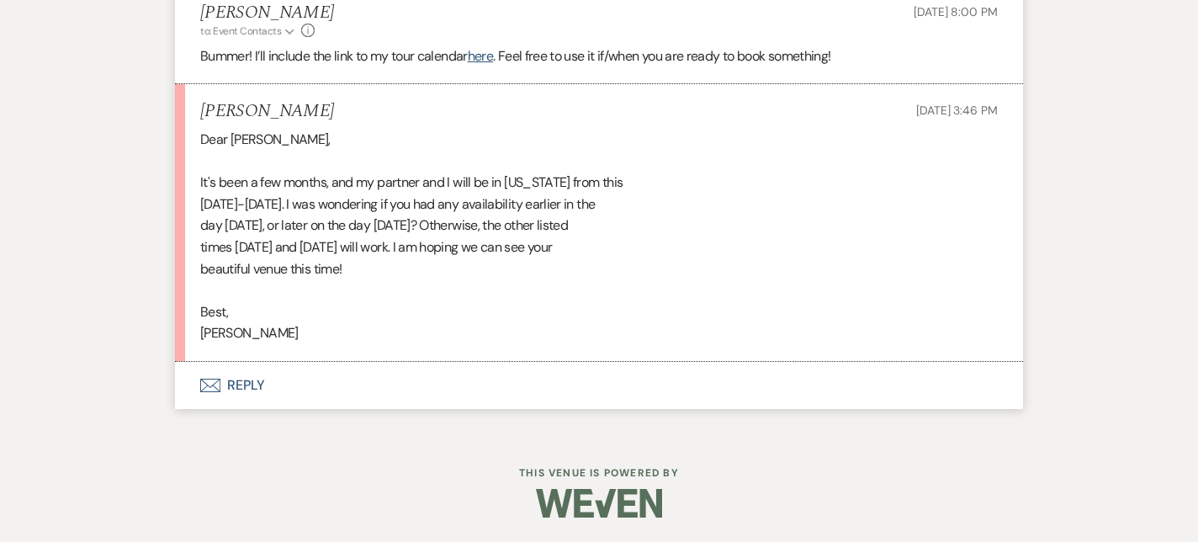
scroll to position [2452, 0]
click at [488, 50] on link "here" at bounding box center [480, 56] width 25 height 18
click at [240, 390] on button "Envelope Reply" at bounding box center [599, 385] width 848 height 47
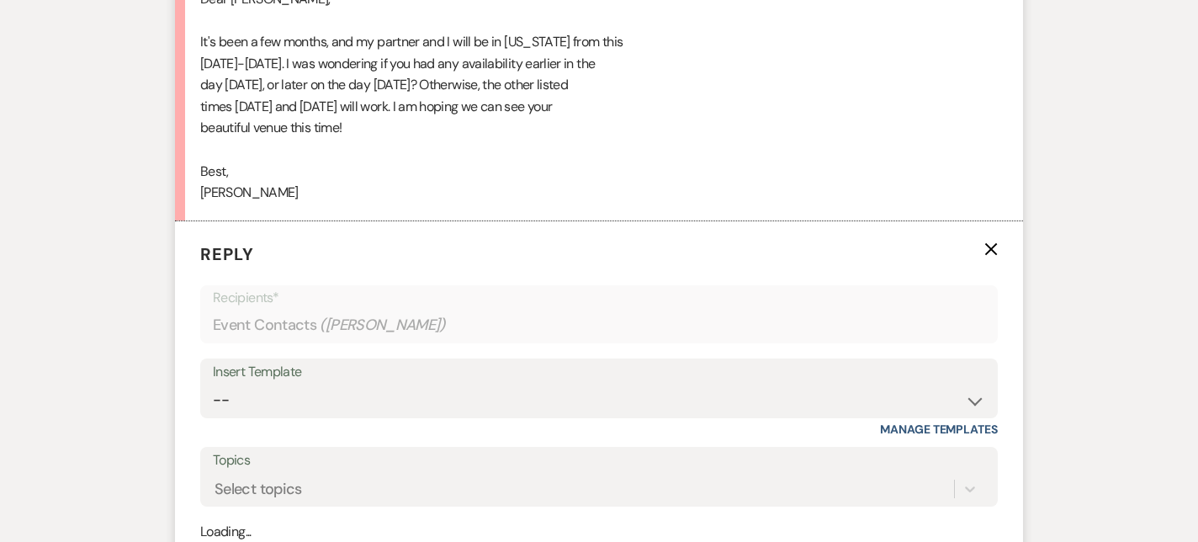
scroll to position [2716, 0]
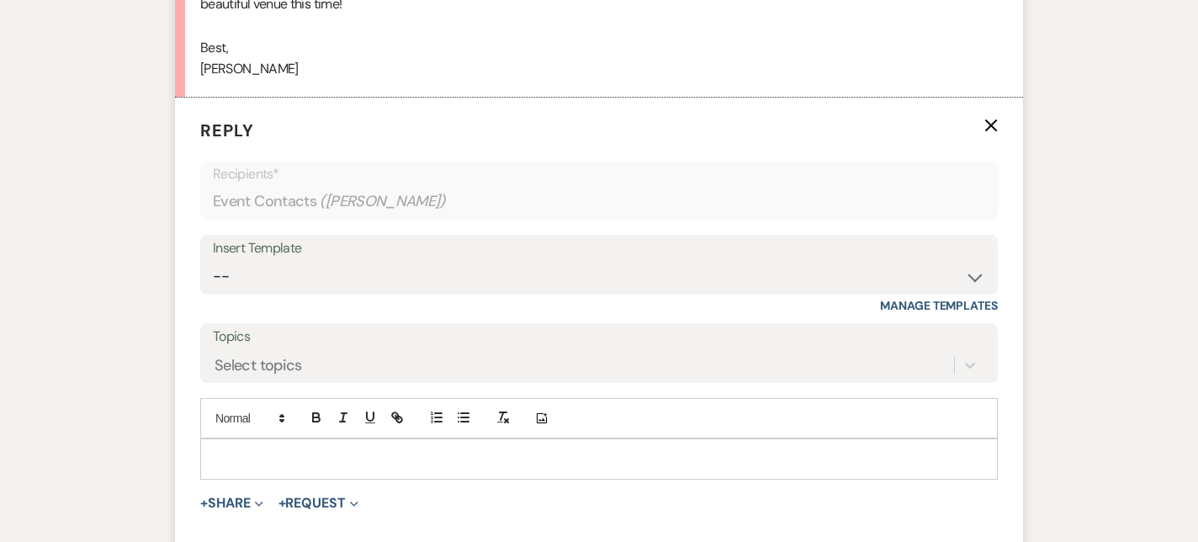
click at [248, 469] on div at bounding box center [599, 458] width 796 height 39
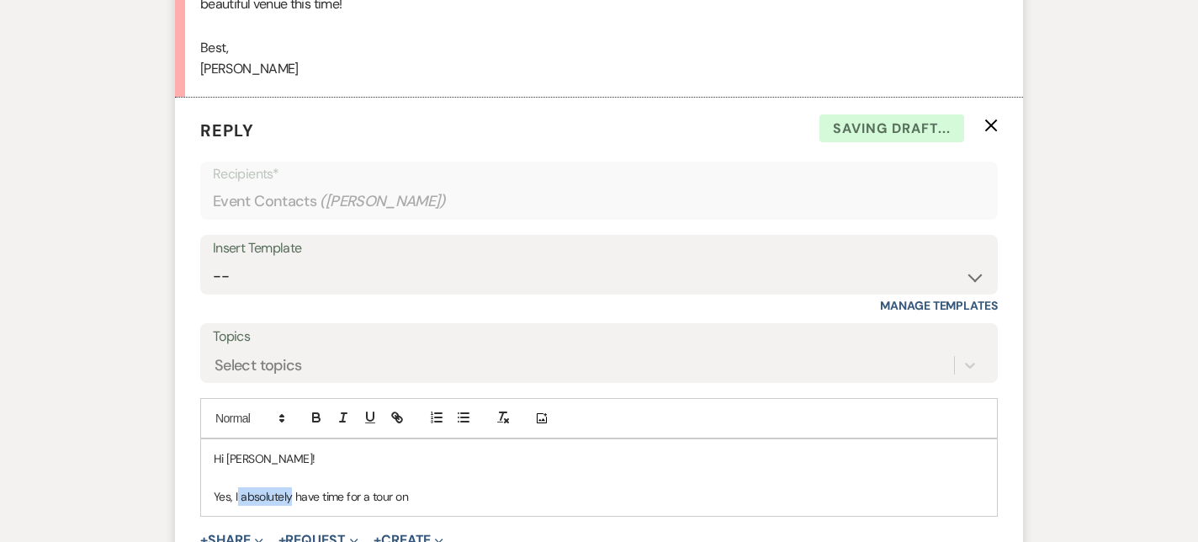
drag, startPoint x: 289, startPoint y: 496, endPoint x: 238, endPoint y: 494, distance: 51.4
click at [238, 494] on p "Yes, I absolutely have time for a tour on" at bounding box center [599, 496] width 771 height 19
click at [238, 494] on p "Yes, I have time for a tour on" at bounding box center [599, 496] width 771 height 19
click at [407, 485] on p at bounding box center [599, 478] width 771 height 19
click at [379, 511] on div "Hi [PERSON_NAME]! Yes, I have time for a tour on" at bounding box center [599, 477] width 796 height 77
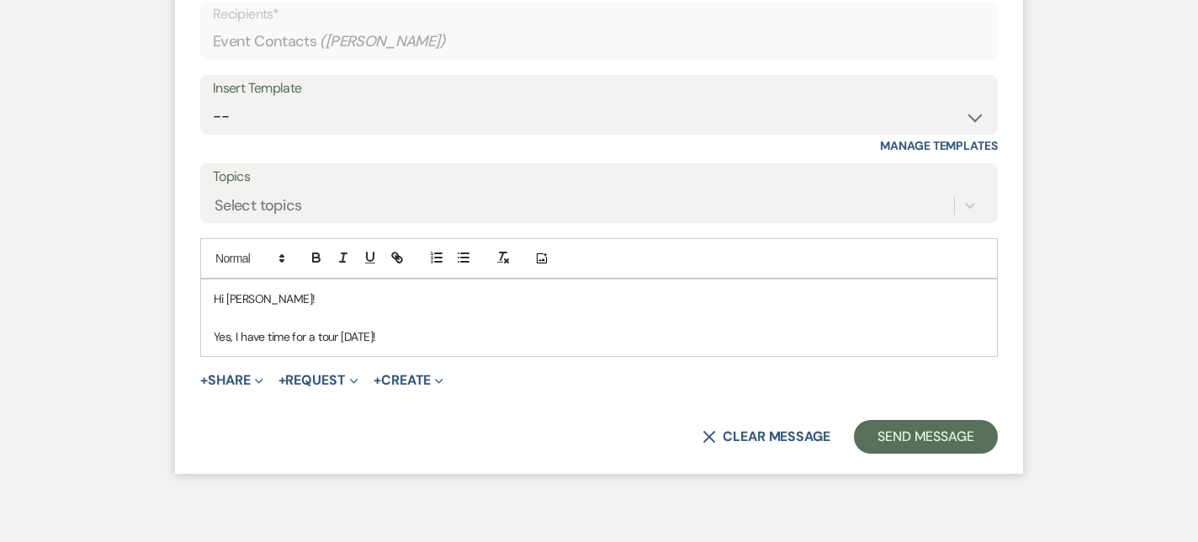
scroll to position [2905, 0]
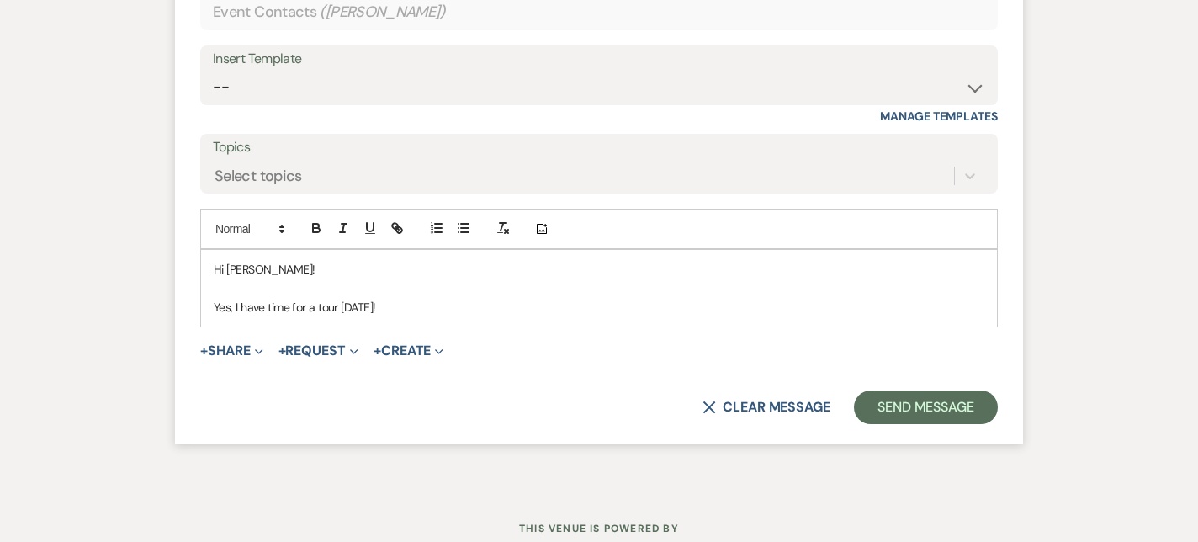
drag, startPoint x: 421, startPoint y: 304, endPoint x: 340, endPoint y: 315, distance: 81.5
click at [340, 315] on p "Yes, I have time for a tour [DATE]!" at bounding box center [599, 307] width 771 height 19
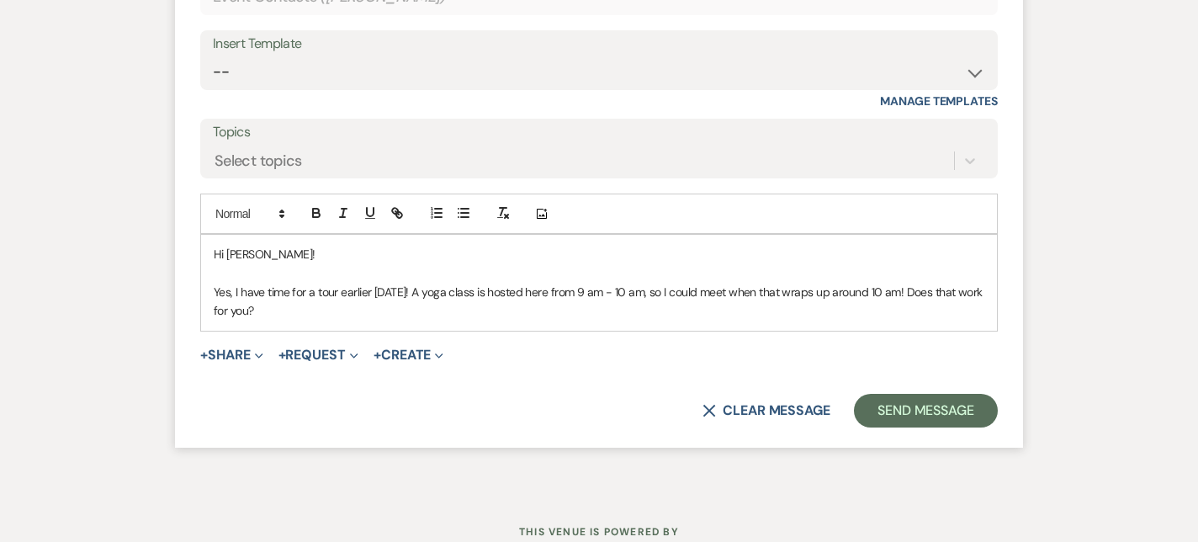
scroll to position [2922, 0]
click at [351, 309] on p "Yes, I have time for a tour earlier [DATE]! A yoga class is hosted here from 9 …" at bounding box center [599, 300] width 771 height 38
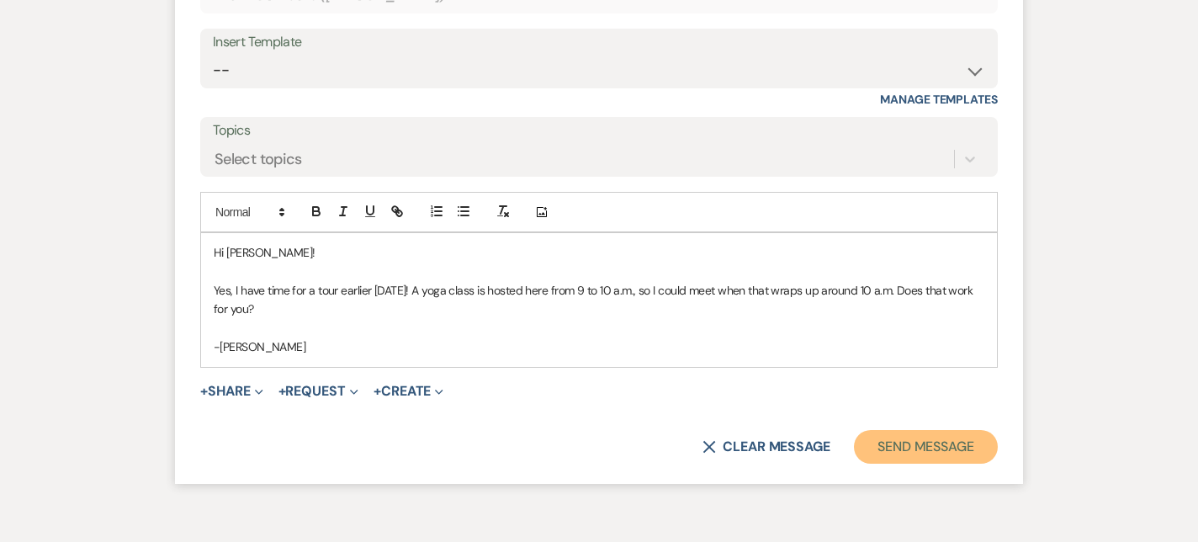
click at [966, 454] on button "Send Message" at bounding box center [926, 447] width 144 height 34
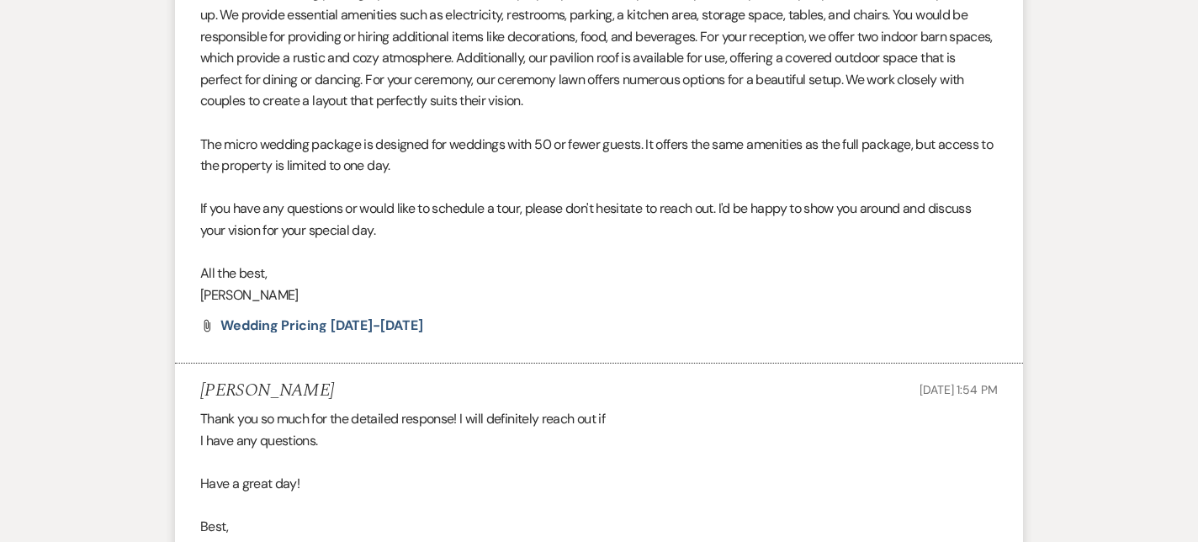
scroll to position [0, 0]
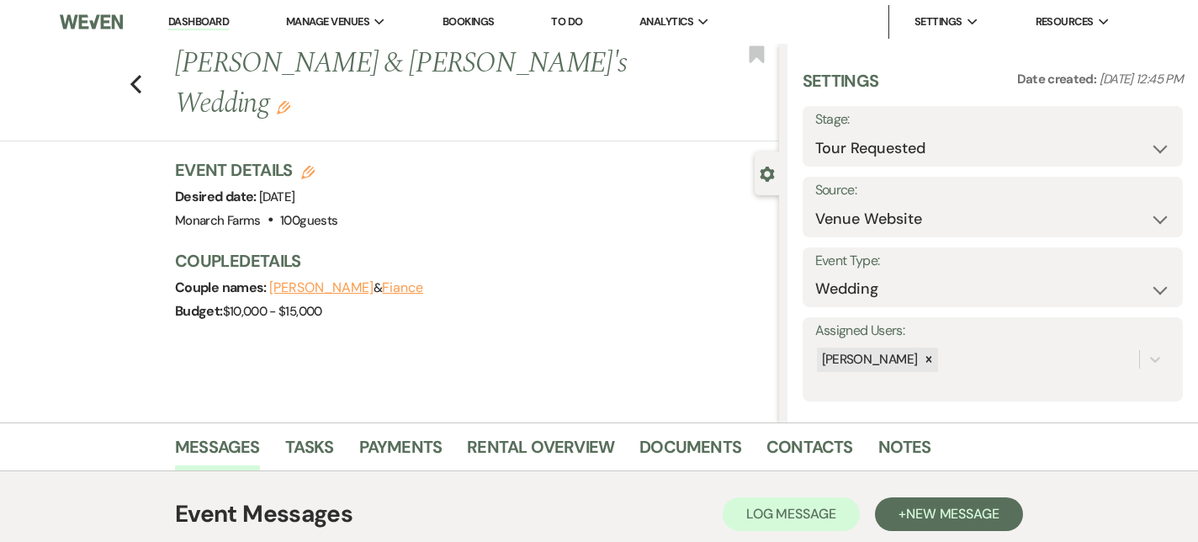
click at [190, 23] on link "Dashboard" at bounding box center [198, 22] width 61 height 16
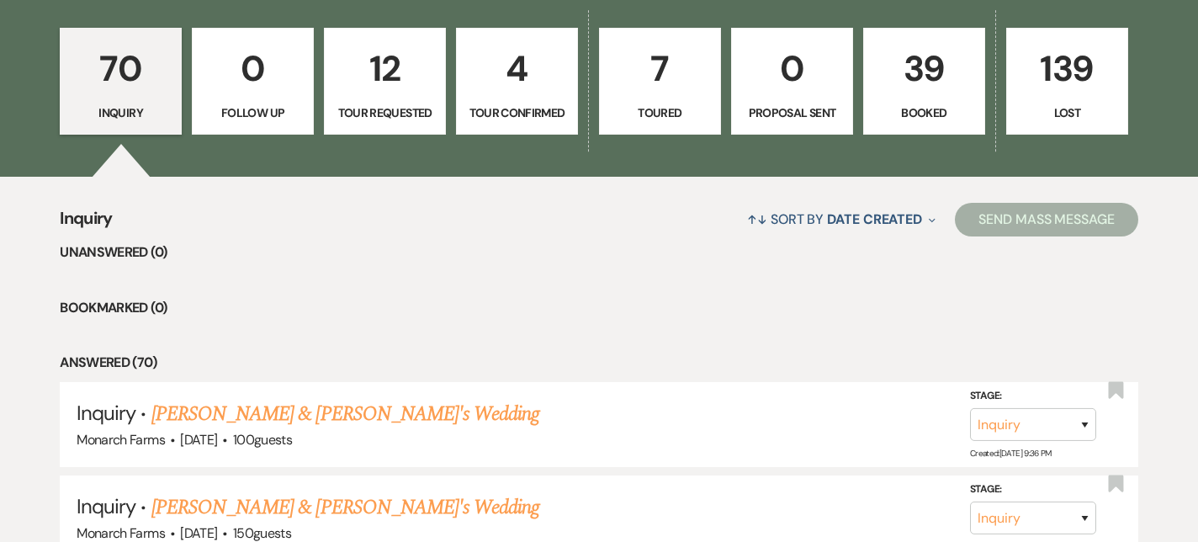
scroll to position [350, 0]
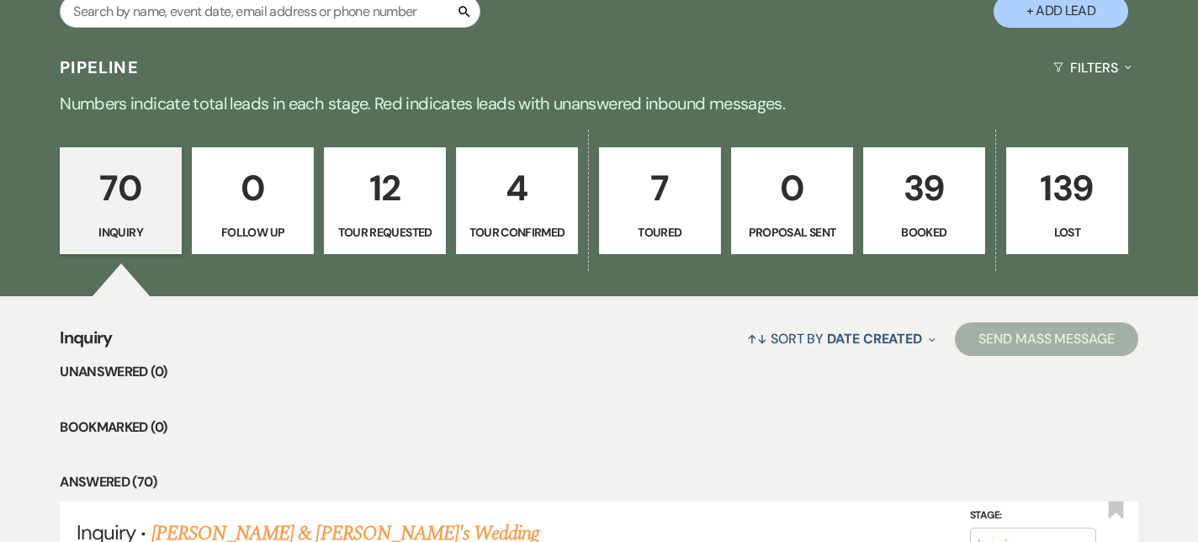
click at [147, 200] on p "70" at bounding box center [121, 188] width 100 height 56
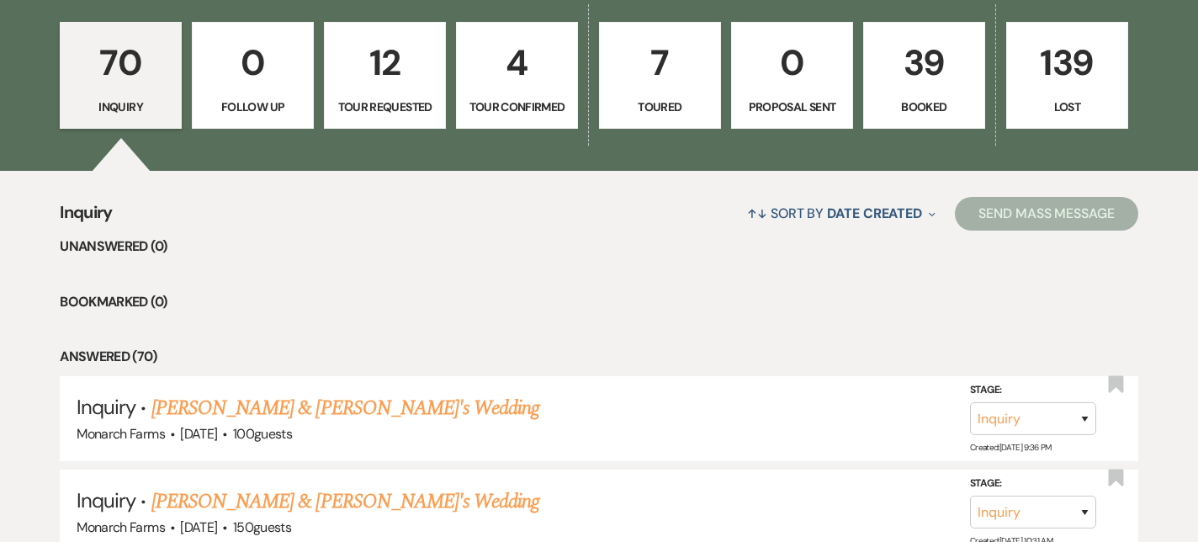
scroll to position [473, 0]
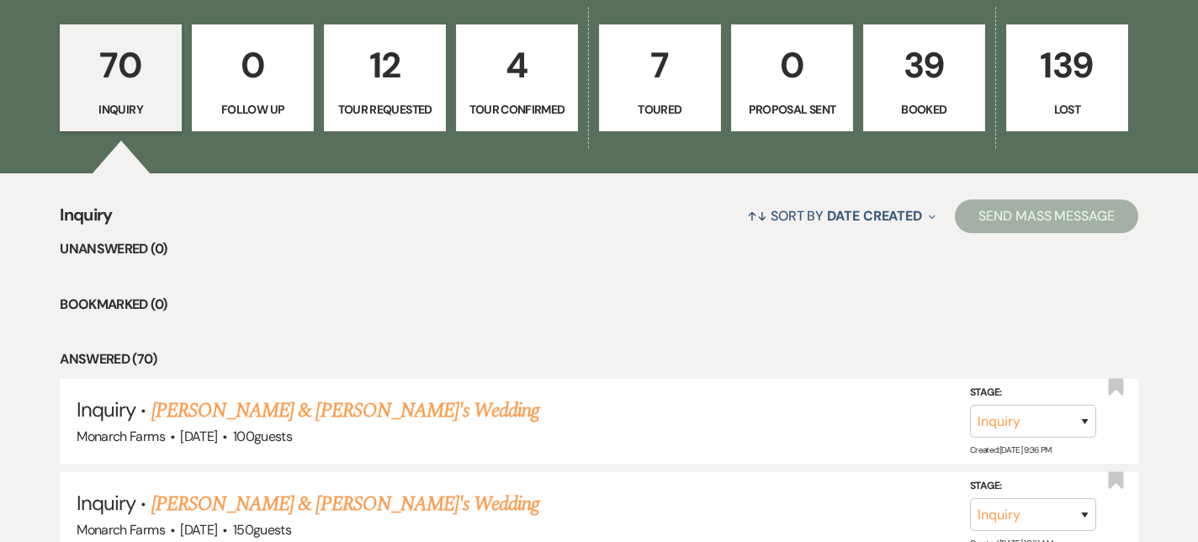
click at [518, 99] on link "4 Tour Confirmed" at bounding box center [517, 78] width 122 height 108
select select "4"
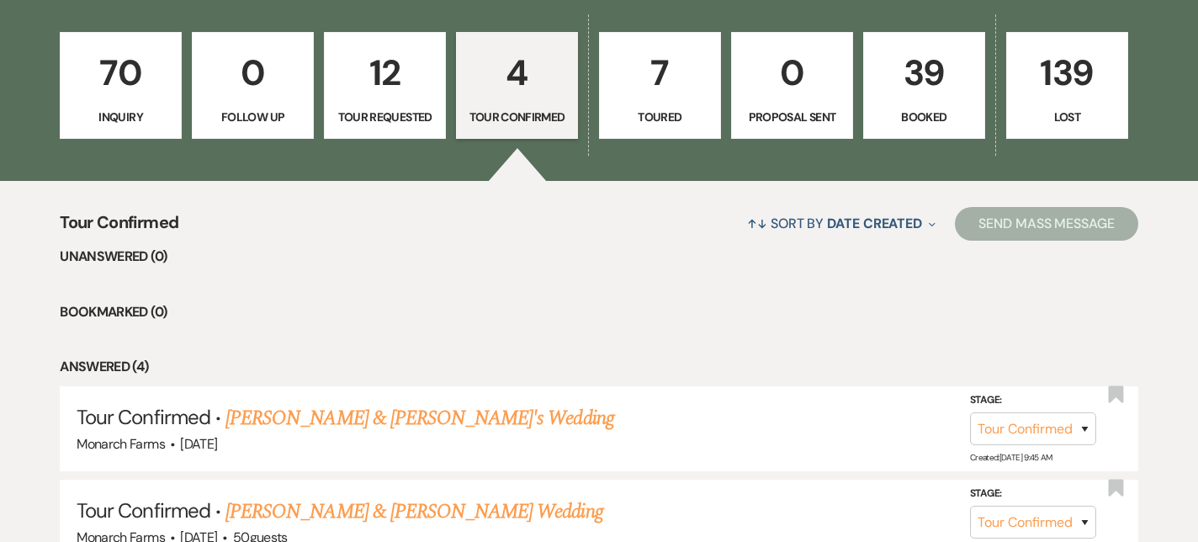
scroll to position [445, 0]
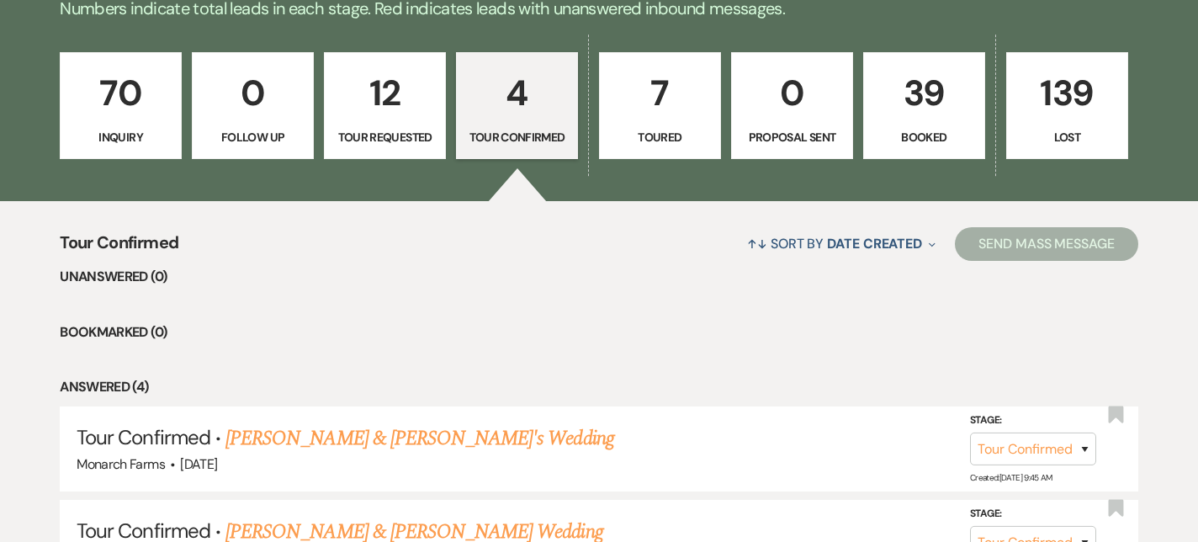
click at [421, 146] on p "Tour Requested" at bounding box center [385, 137] width 100 height 19
select select "2"
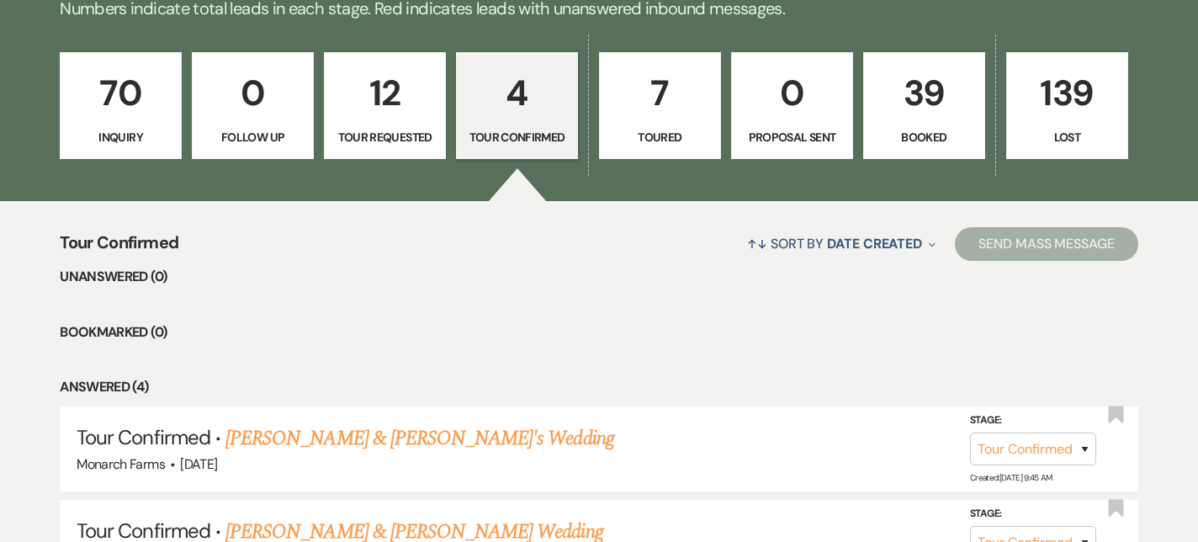
select select "2"
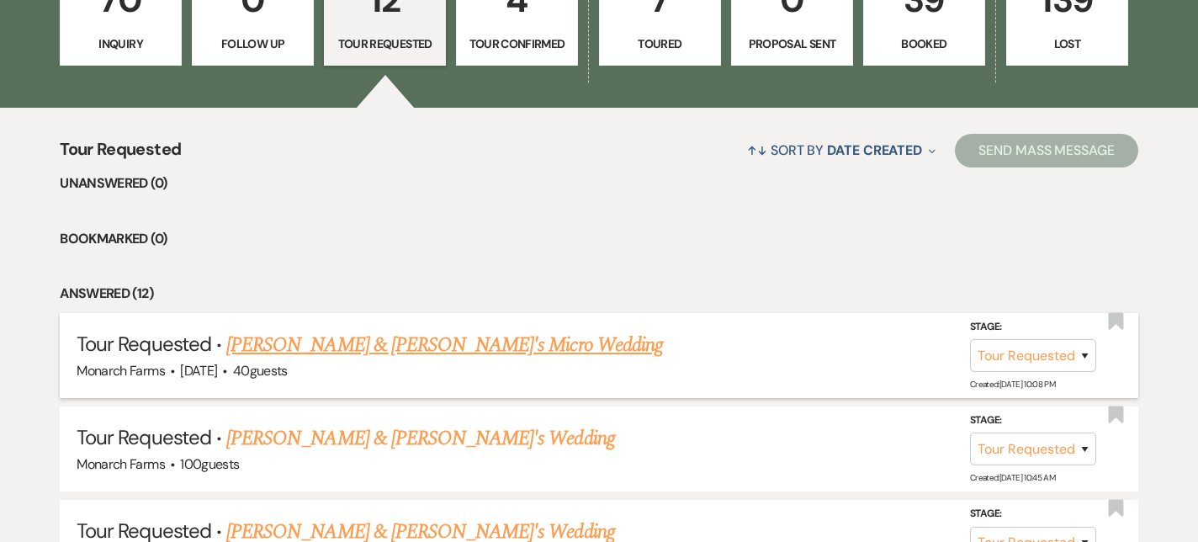
scroll to position [535, 0]
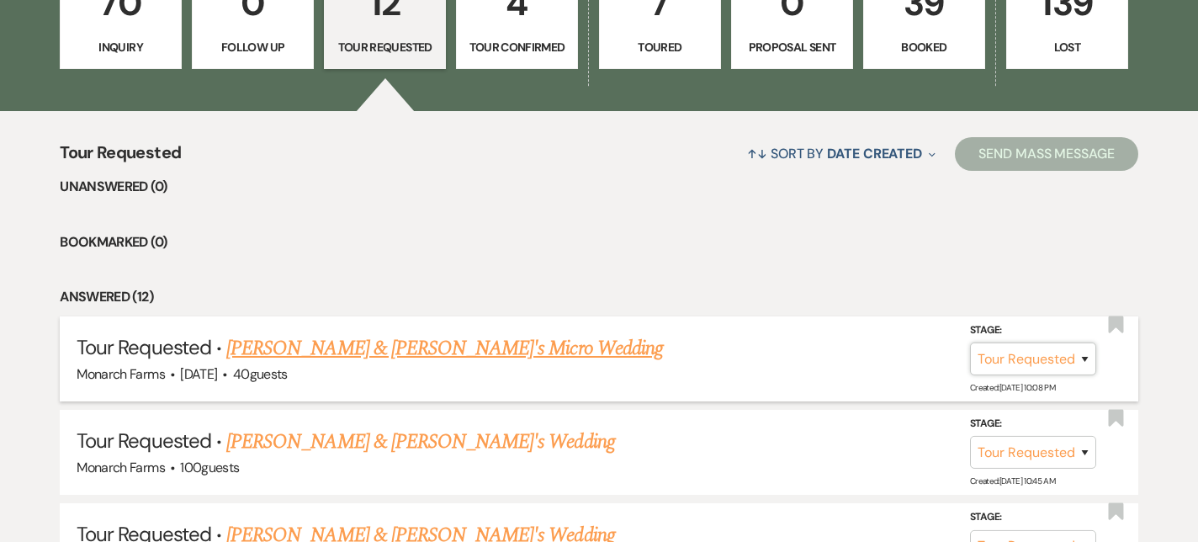
click at [1043, 353] on select "Inquiry Follow Up Tour Requested Tour Confirmed Toured Proposal Sent Booked Lost" at bounding box center [1033, 358] width 126 height 33
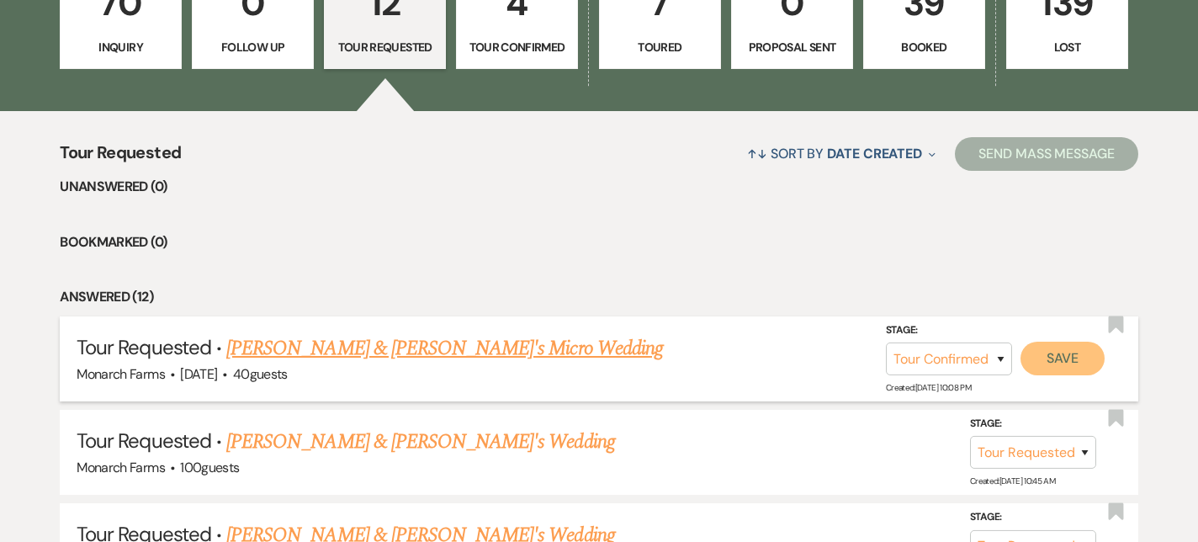
click at [1064, 358] on button "Save" at bounding box center [1063, 359] width 84 height 34
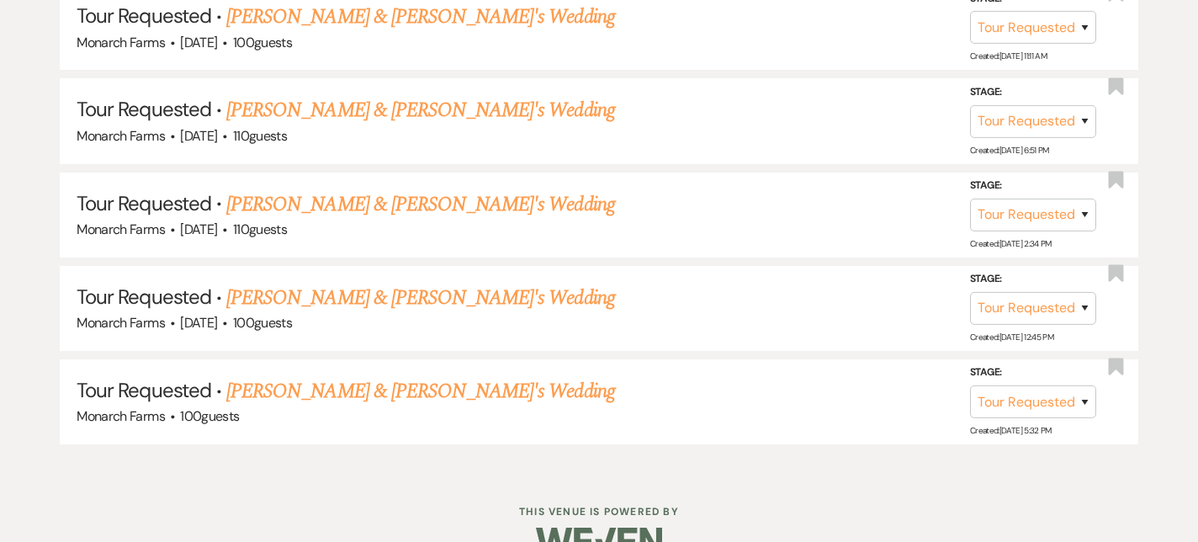
scroll to position [1438, 0]
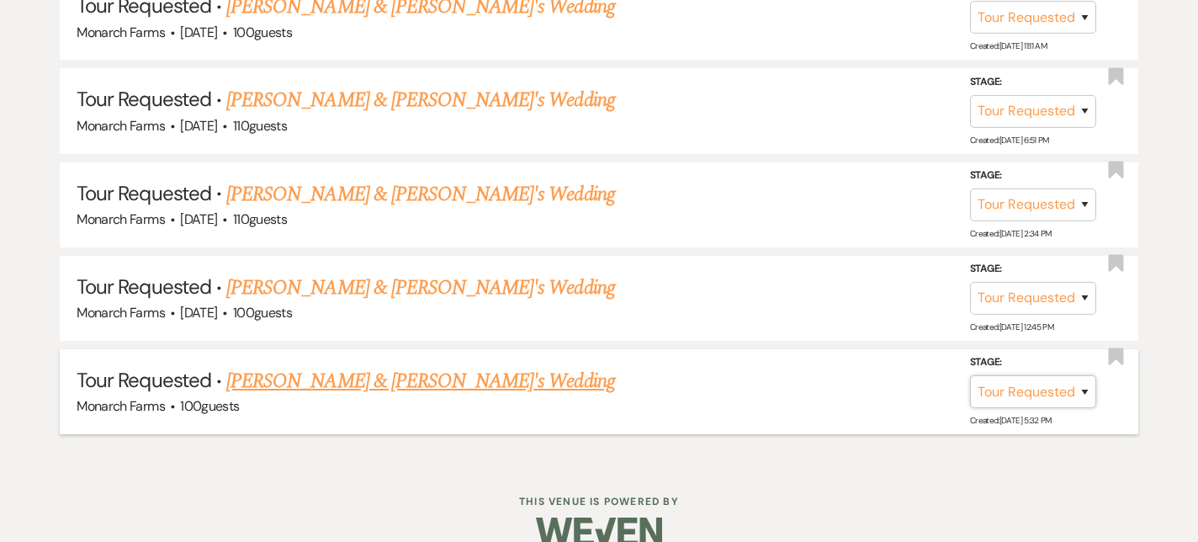
click at [1053, 382] on select "Inquiry Follow Up Tour Requested Tour Confirmed Toured Proposal Sent Booked Lost" at bounding box center [1033, 391] width 126 height 33
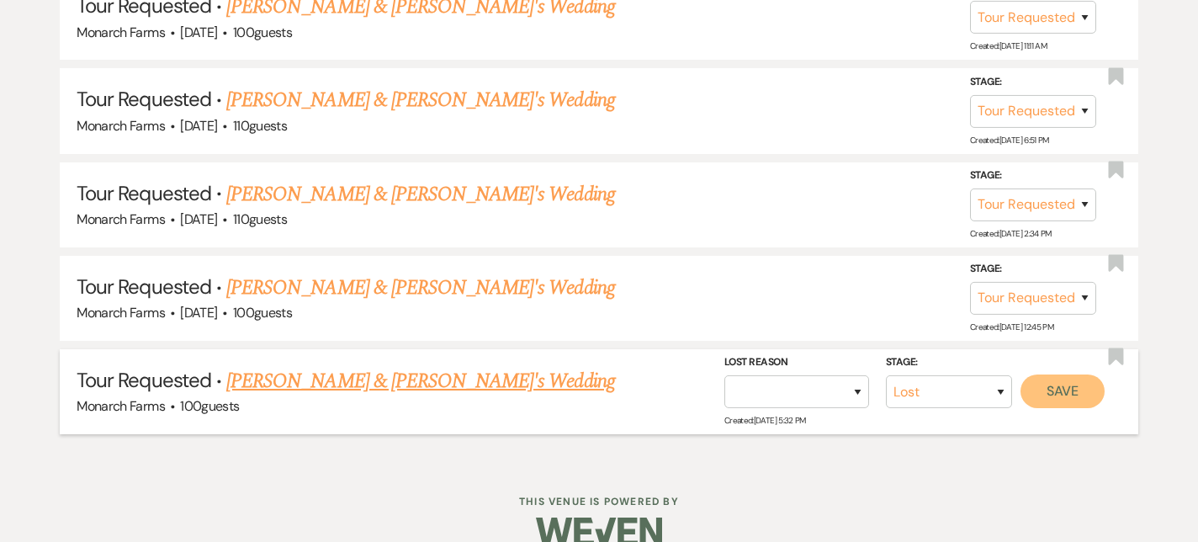
click at [1063, 383] on button "Save" at bounding box center [1063, 391] width 84 height 34
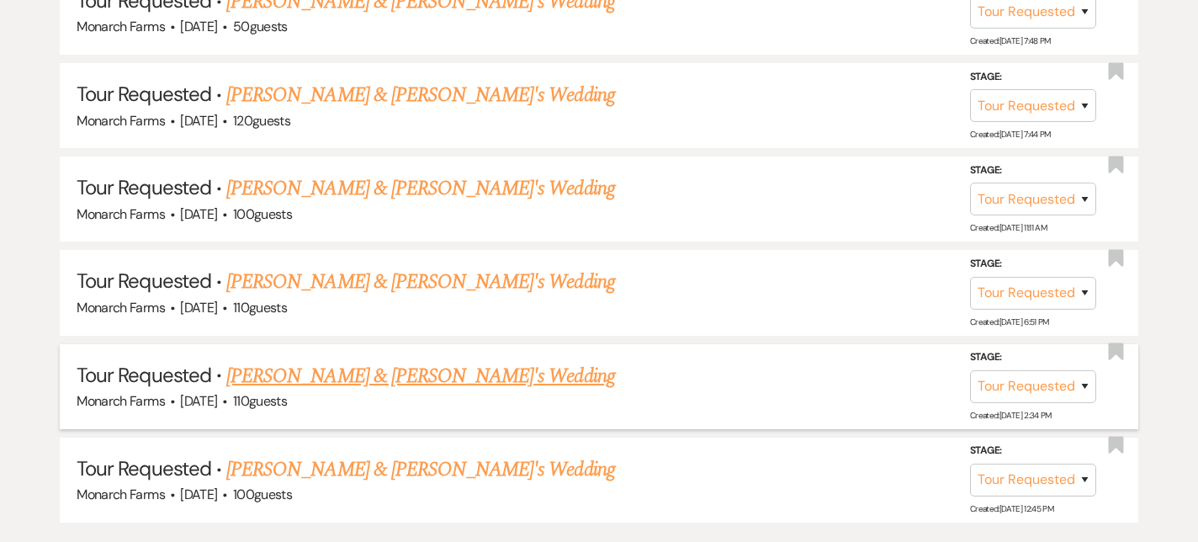
scroll to position [1334, 0]
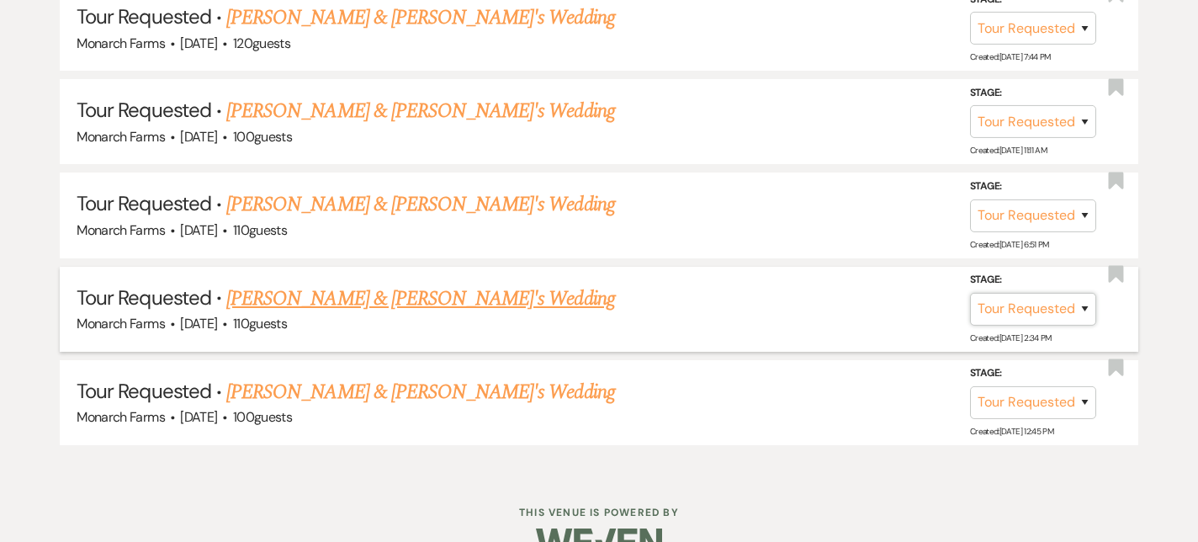
click at [1088, 300] on select "Inquiry Follow Up Tour Requested Tour Confirmed Toured Proposal Sent Booked Lost" at bounding box center [1033, 309] width 126 height 33
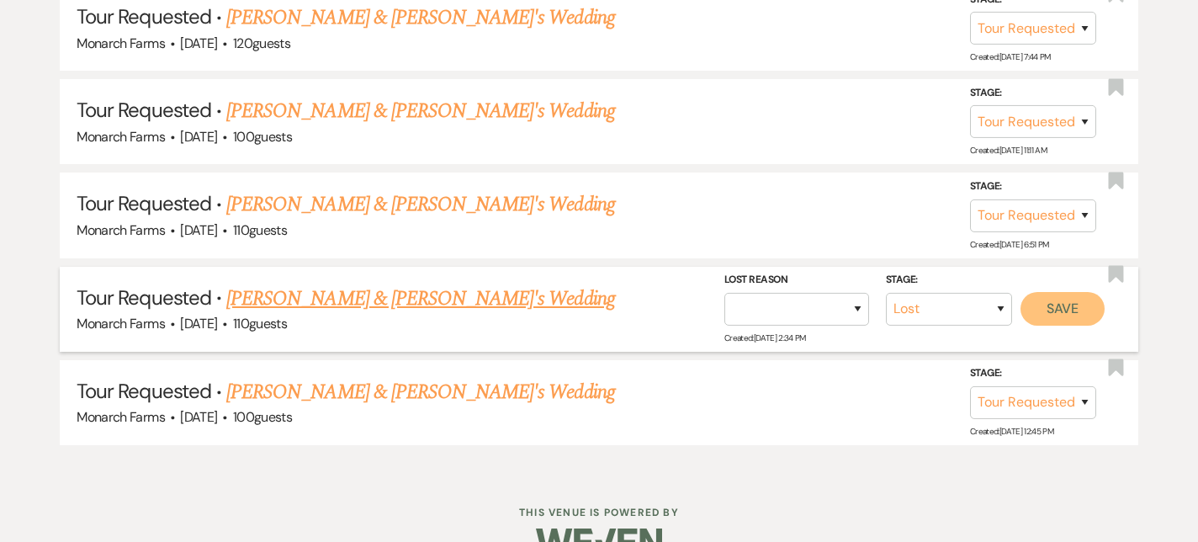
click at [1078, 314] on button "Save" at bounding box center [1063, 309] width 84 height 34
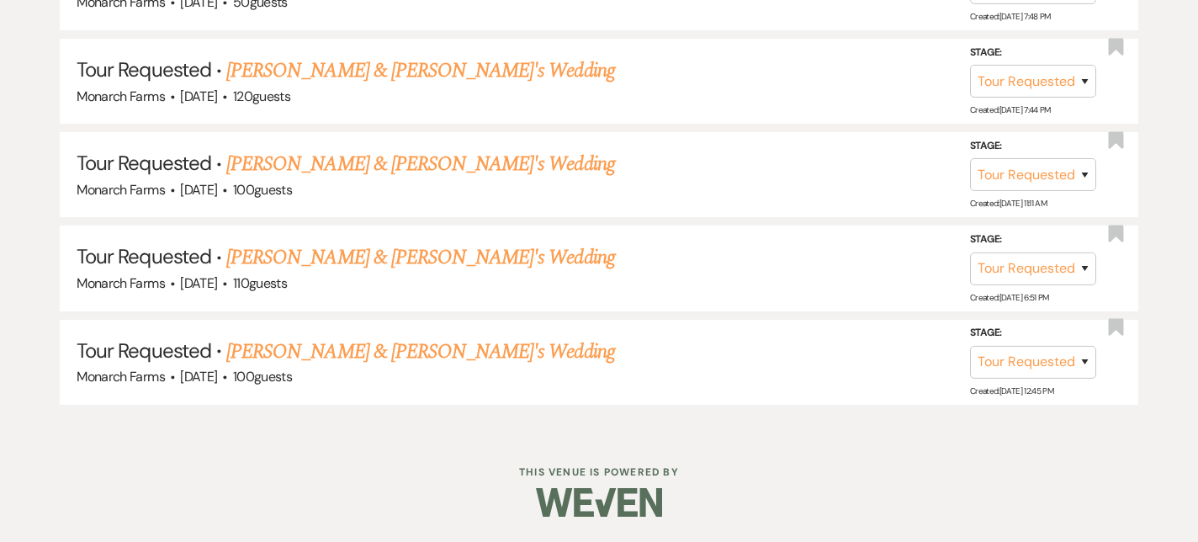
scroll to position [1273, 0]
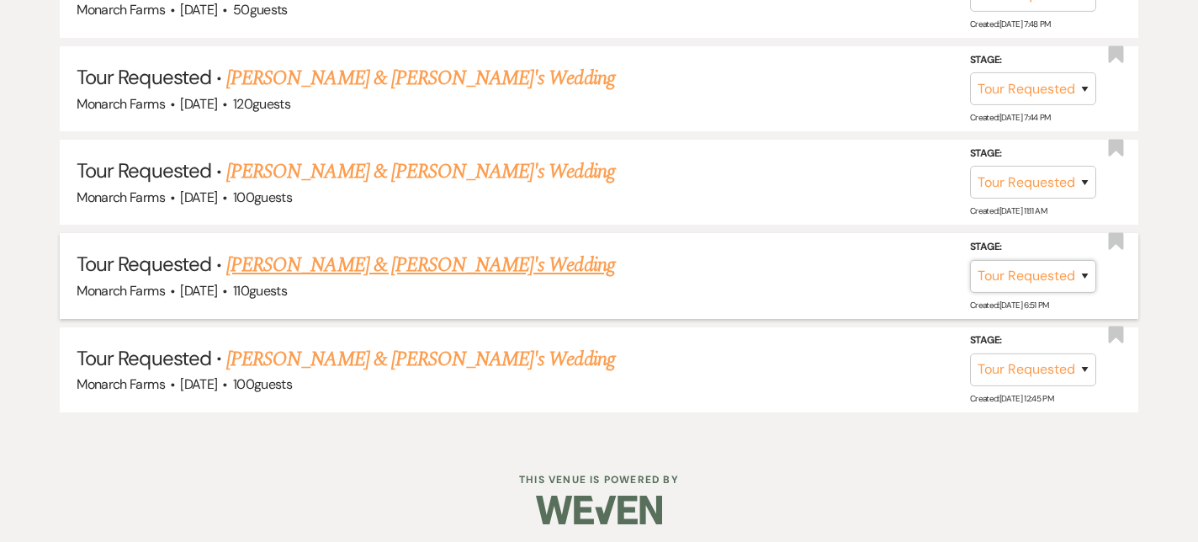
click at [1064, 282] on select "Inquiry Follow Up Tour Requested Tour Confirmed Toured Proposal Sent Booked Lost" at bounding box center [1033, 275] width 126 height 33
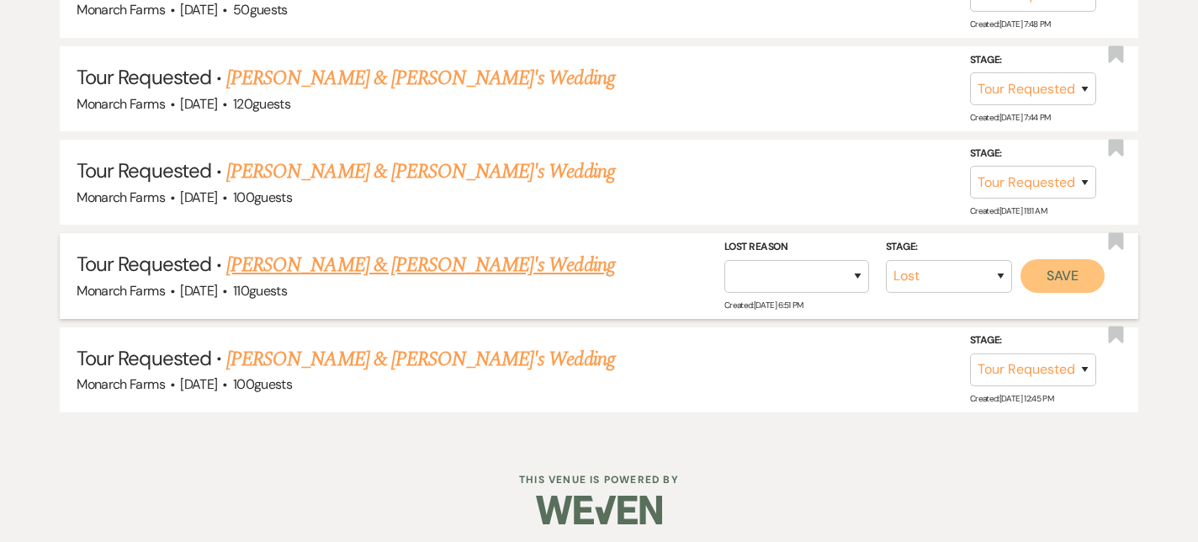
click at [1074, 268] on button "Save" at bounding box center [1063, 275] width 84 height 34
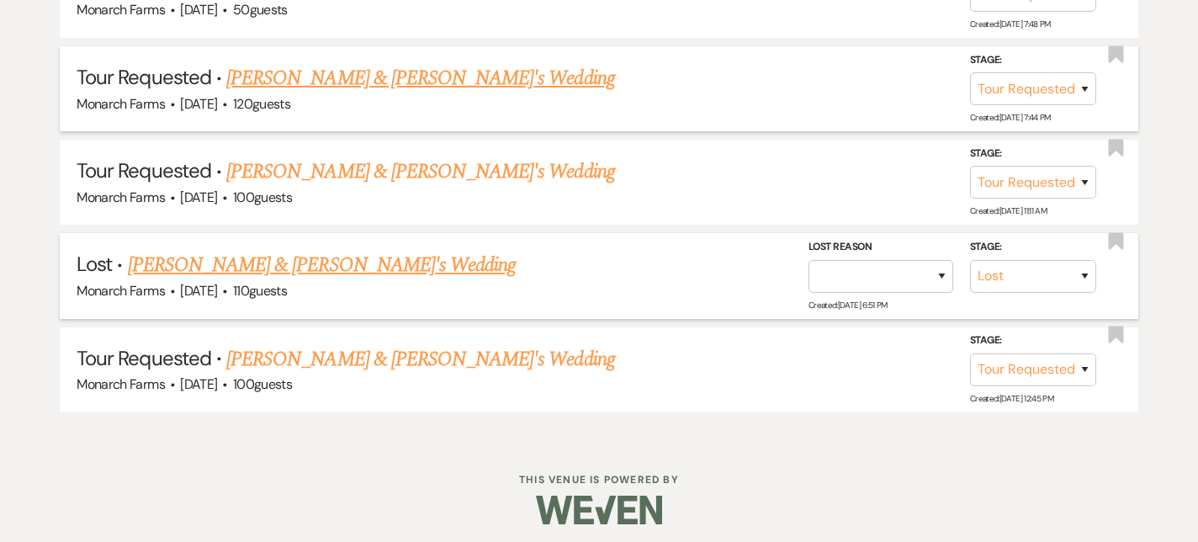
scroll to position [1180, 0]
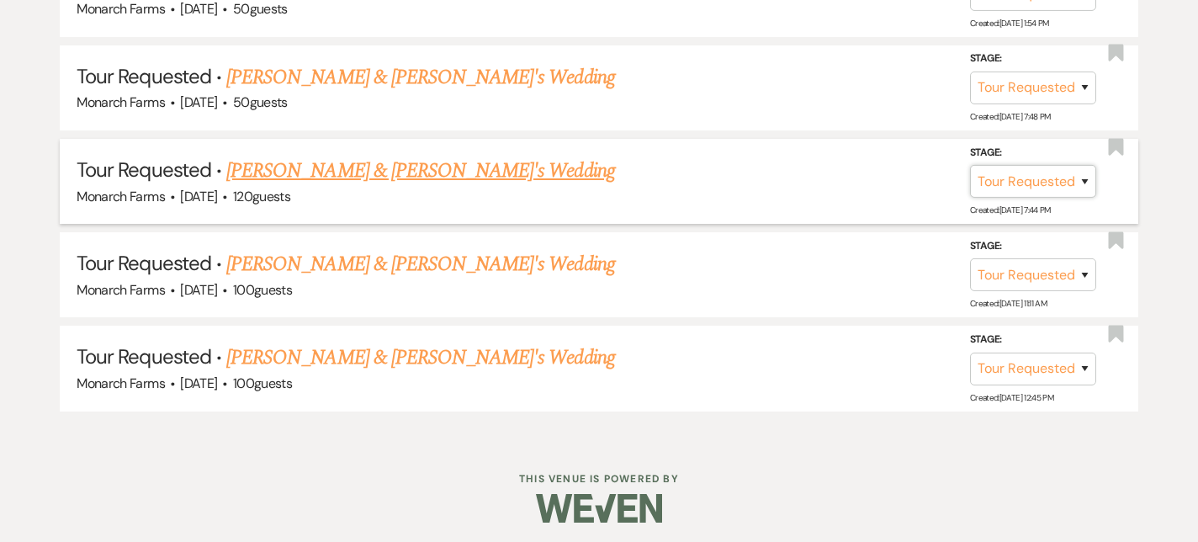
click at [1058, 169] on select "Inquiry Follow Up Tour Requested Tour Confirmed Toured Proposal Sent Booked Lost" at bounding box center [1033, 181] width 126 height 33
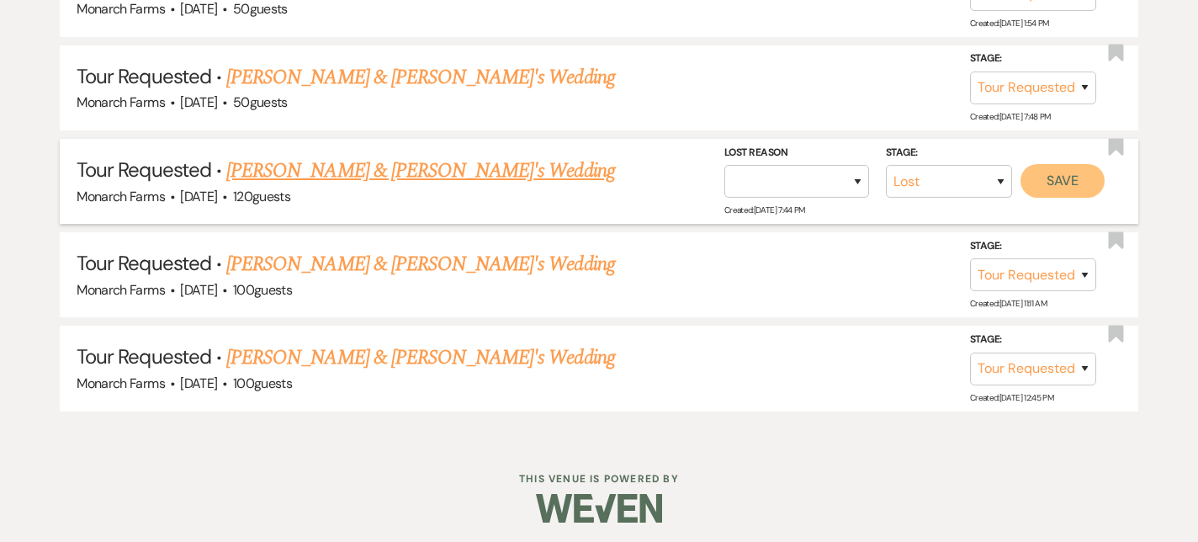
click at [1072, 178] on button "Save" at bounding box center [1063, 181] width 84 height 34
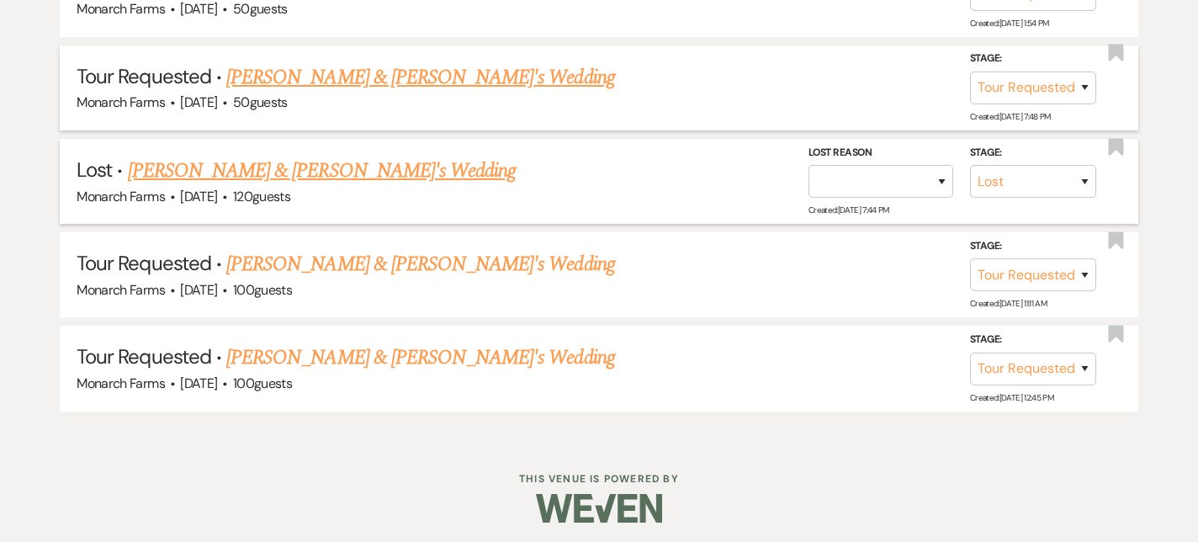
scroll to position [1087, 0]
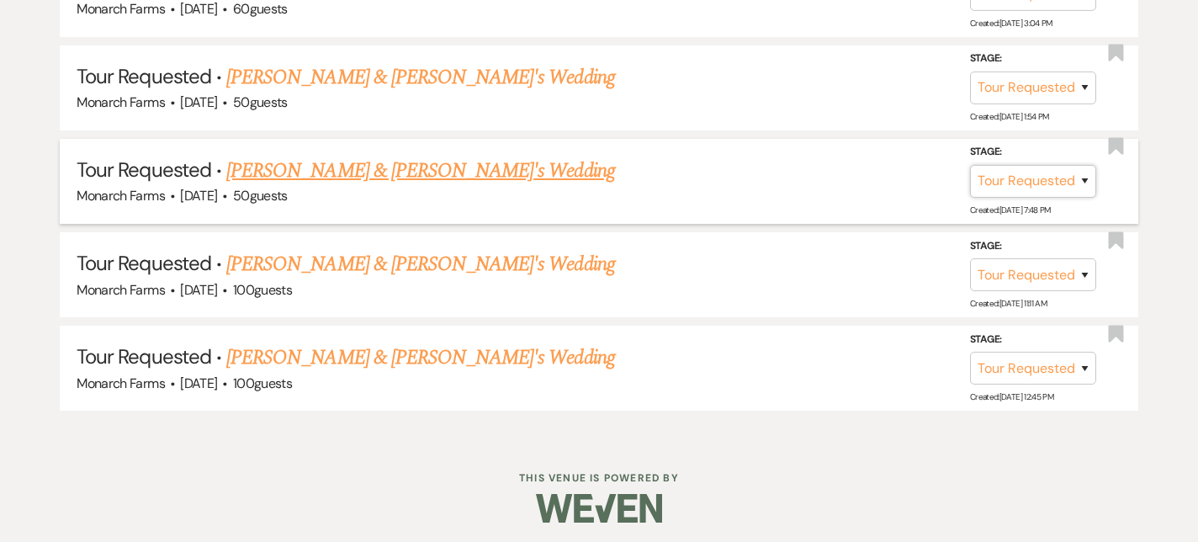
click at [1069, 178] on select "Inquiry Follow Up Tour Requested Tour Confirmed Toured Proposal Sent Booked Lost" at bounding box center [1033, 181] width 126 height 33
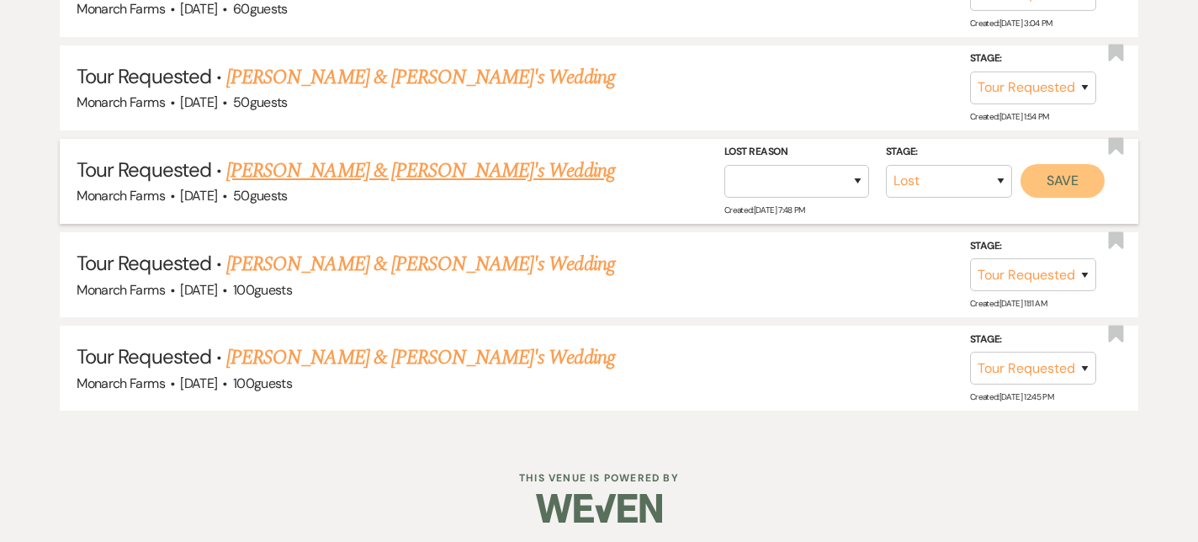
click at [1077, 183] on button "Save" at bounding box center [1063, 181] width 84 height 34
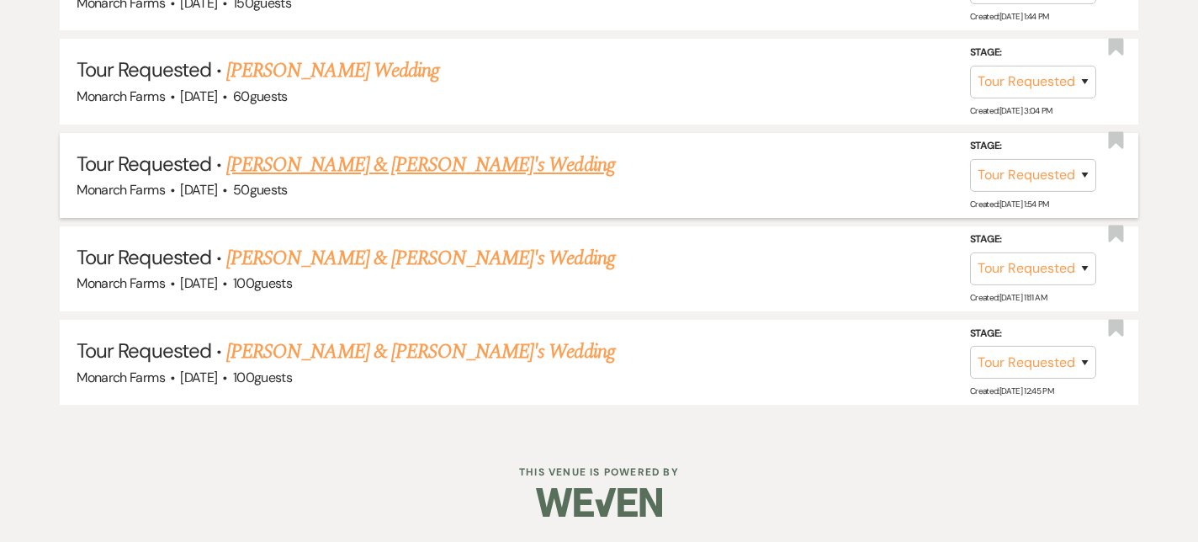
scroll to position [995, 0]
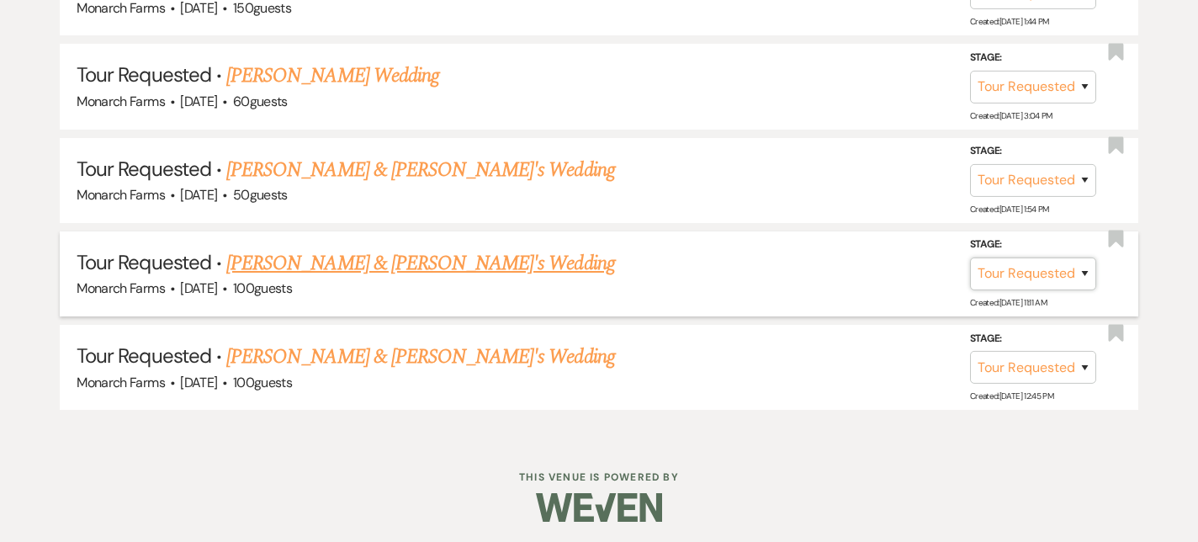
click at [1047, 257] on select "Inquiry Follow Up Tour Requested Tour Confirmed Toured Proposal Sent Booked Lost" at bounding box center [1033, 273] width 126 height 33
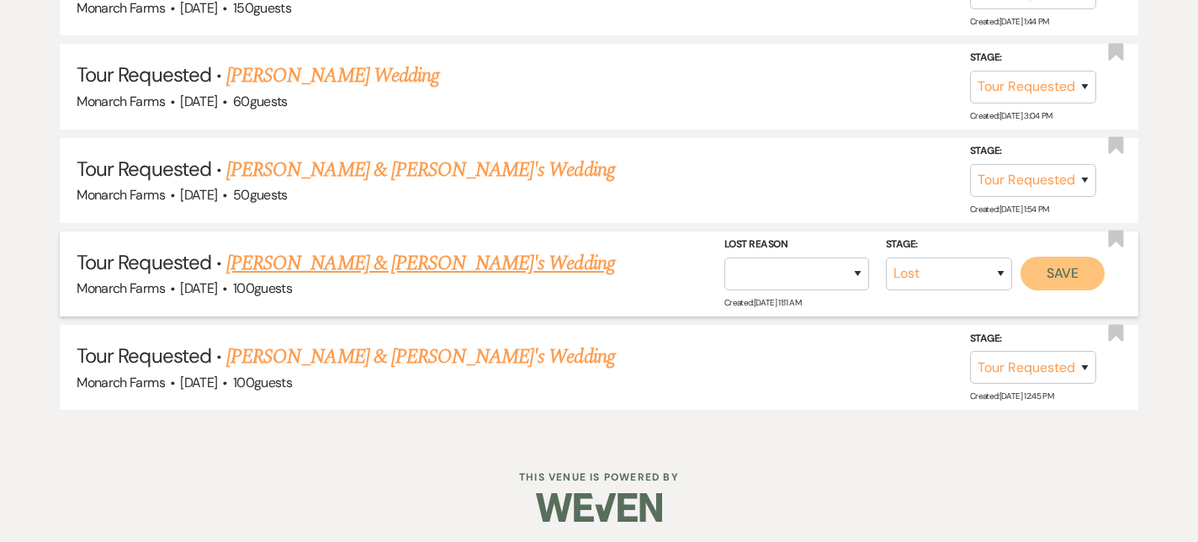
click at [1067, 266] on button "Save" at bounding box center [1063, 274] width 84 height 34
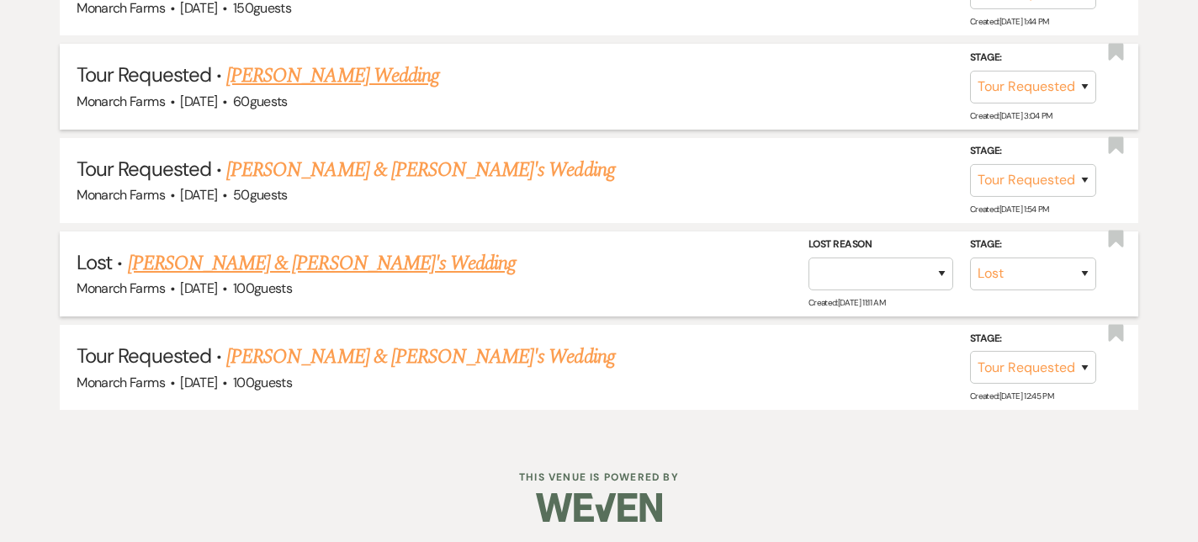
scroll to position [902, 0]
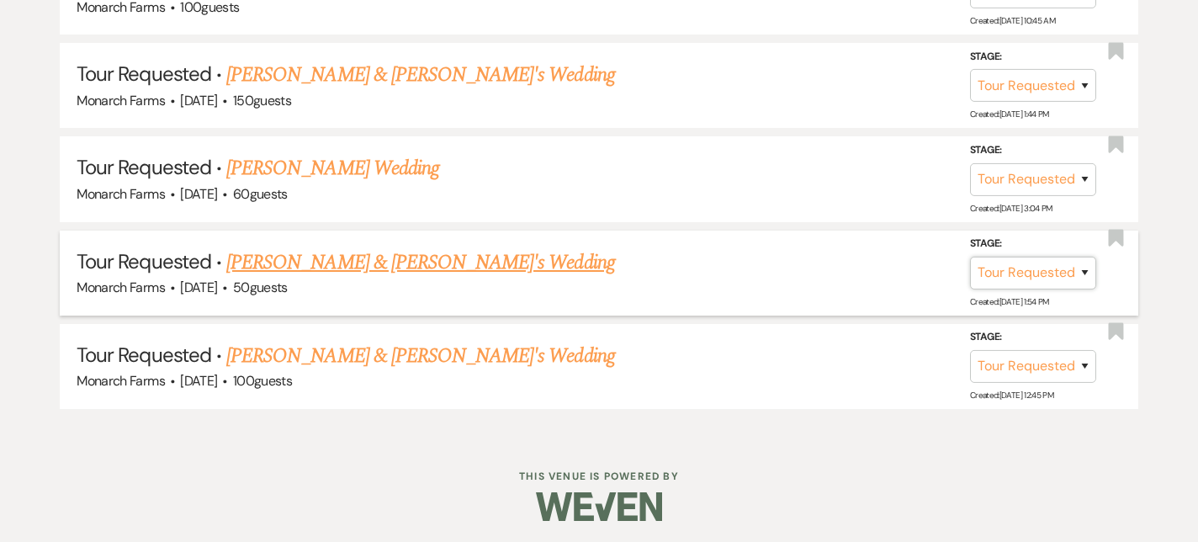
click at [1049, 271] on select "Inquiry Follow Up Tour Requested Tour Confirmed Toured Proposal Sent Booked Lost" at bounding box center [1033, 273] width 126 height 33
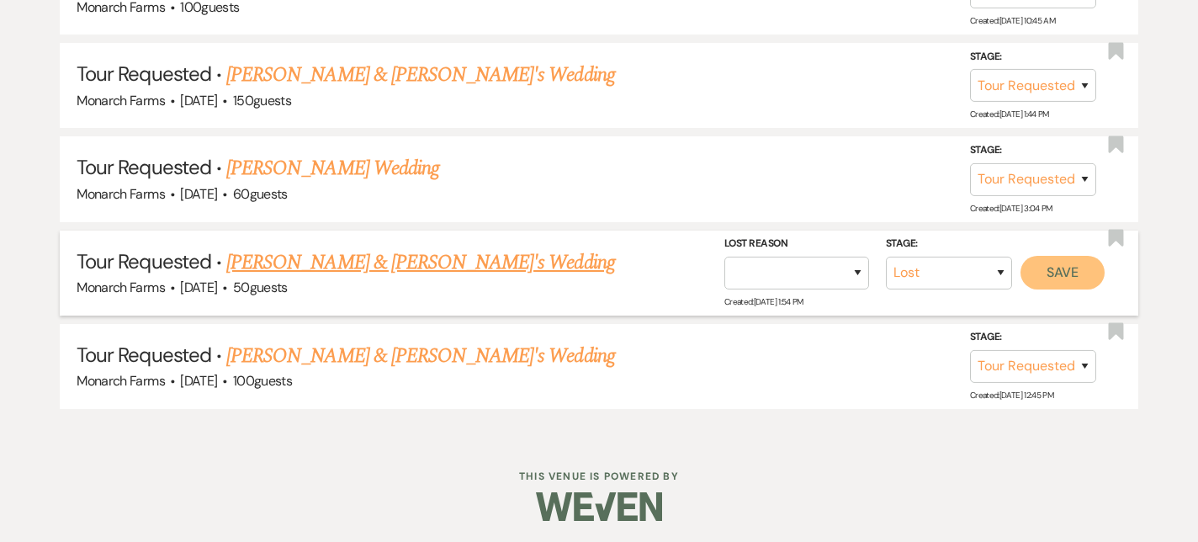
click at [1058, 272] on button "Save" at bounding box center [1063, 273] width 84 height 34
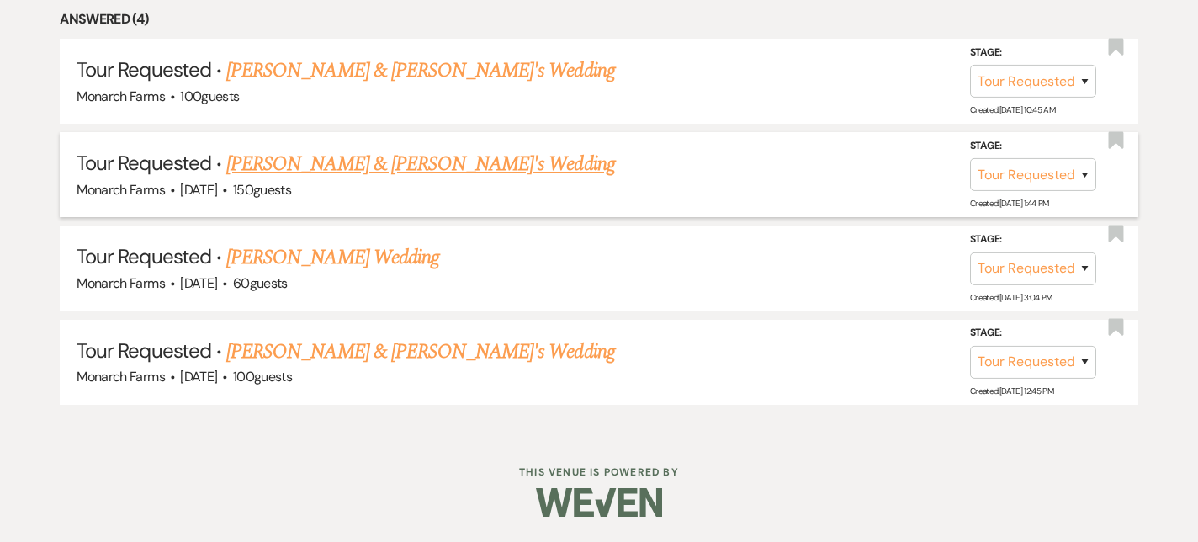
scroll to position [809, 0]
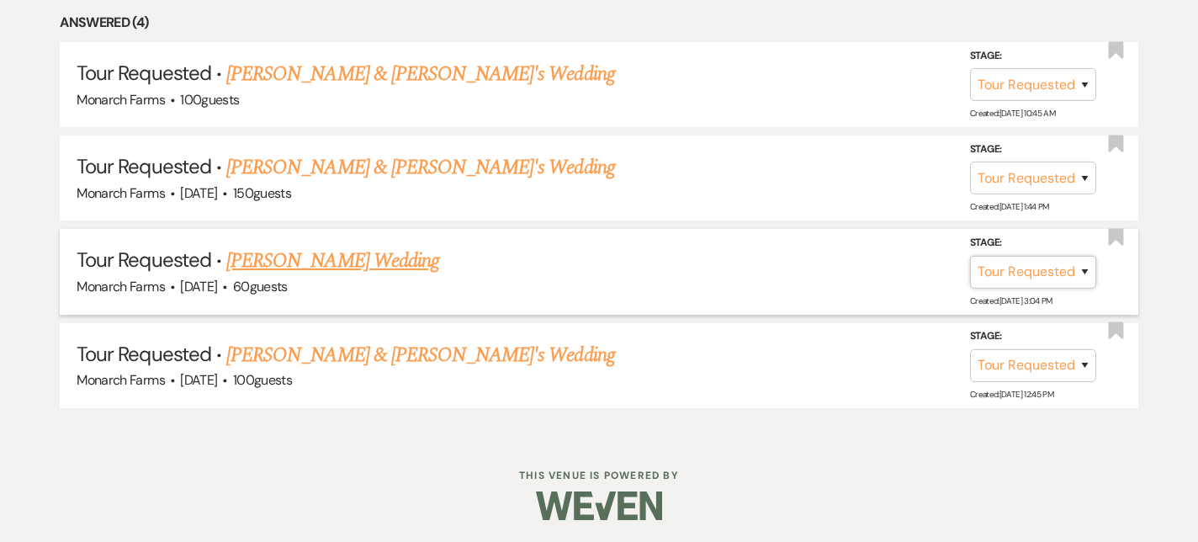
click at [1053, 274] on select "Inquiry Follow Up Tour Requested Tour Confirmed Toured Proposal Sent Booked Lost" at bounding box center [1033, 271] width 126 height 33
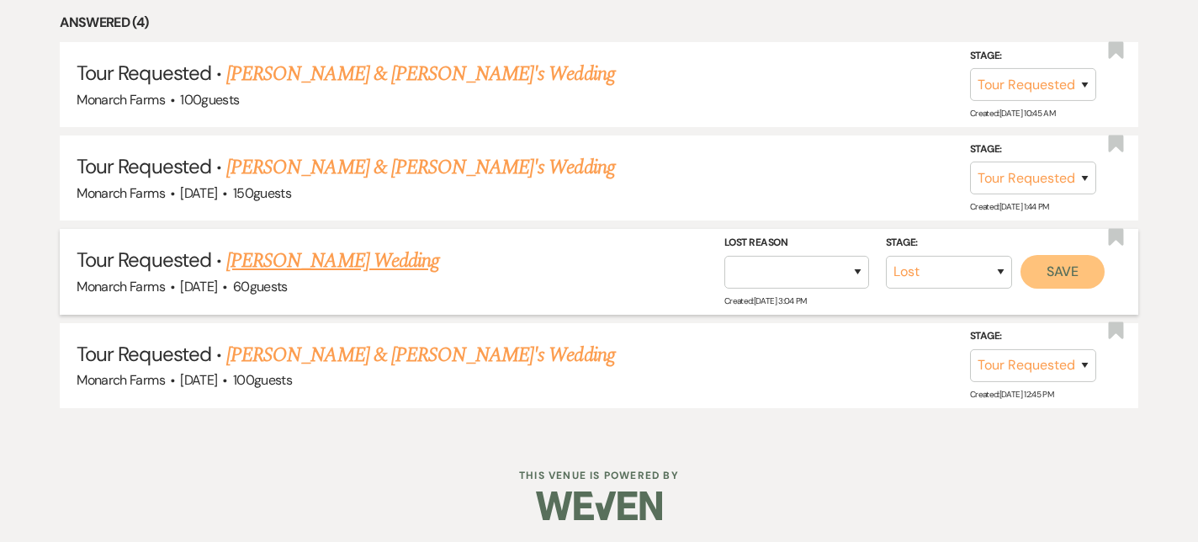
click at [1066, 278] on button "Save" at bounding box center [1063, 271] width 84 height 34
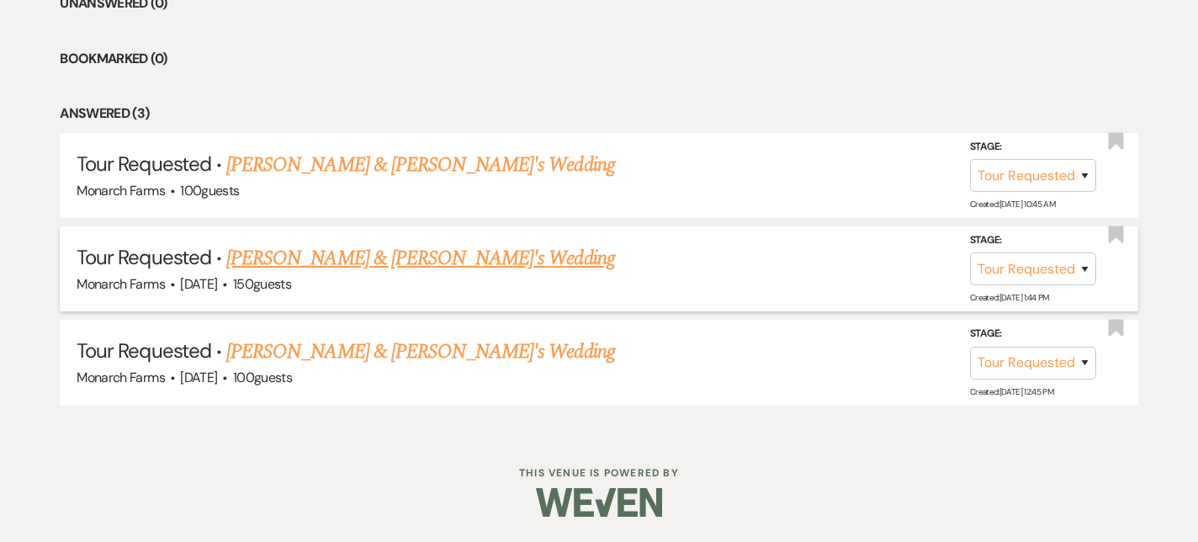
scroll to position [717, 0]
click at [1048, 273] on select "Inquiry Follow Up Tour Requested Tour Confirmed Toured Proposal Sent Booked Lost" at bounding box center [1033, 270] width 126 height 33
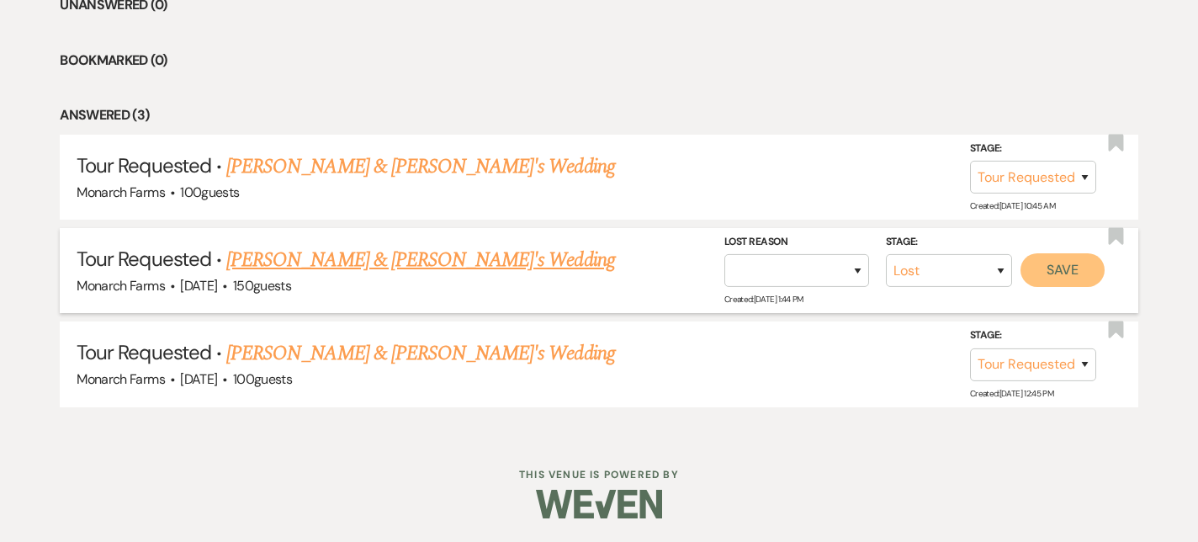
click at [1064, 269] on button "Save" at bounding box center [1063, 270] width 84 height 34
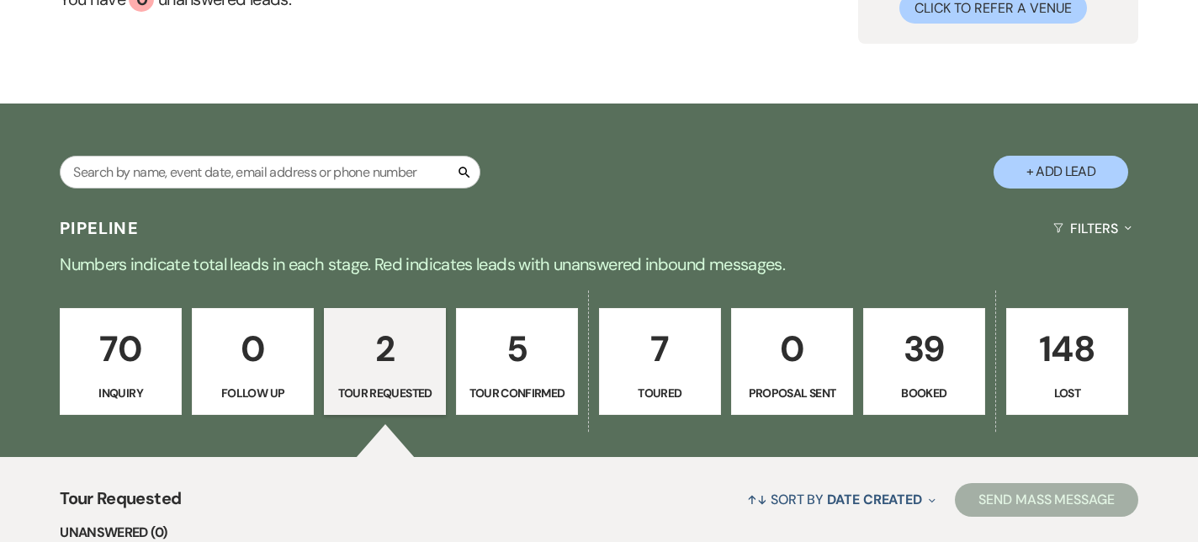
scroll to position [0, 0]
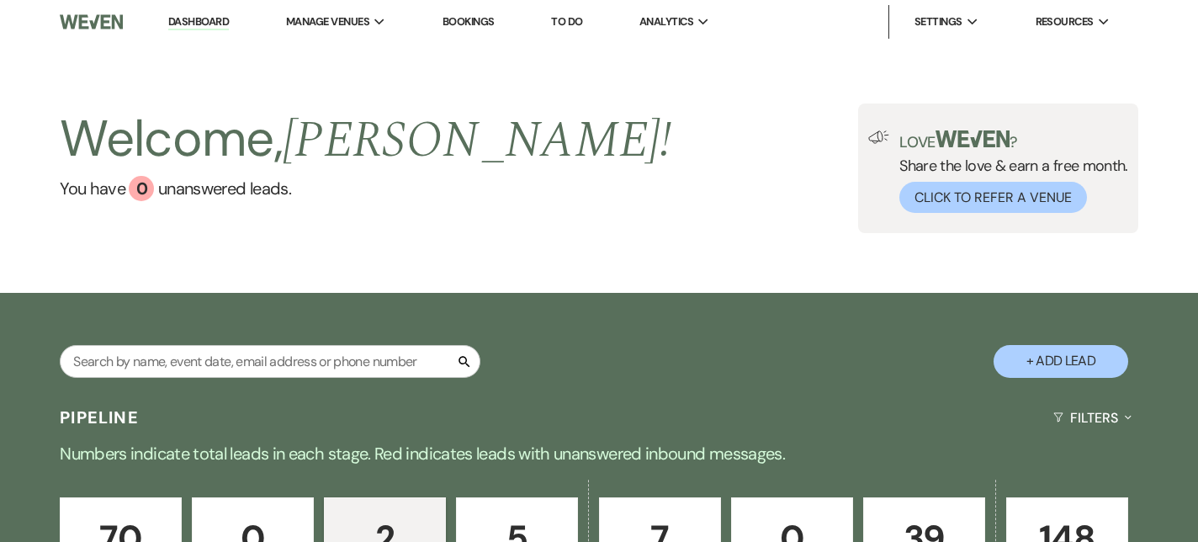
click at [187, 20] on link "Dashboard" at bounding box center [198, 22] width 61 height 16
